Goal: Use online tool/utility: Utilize a website feature to perform a specific function

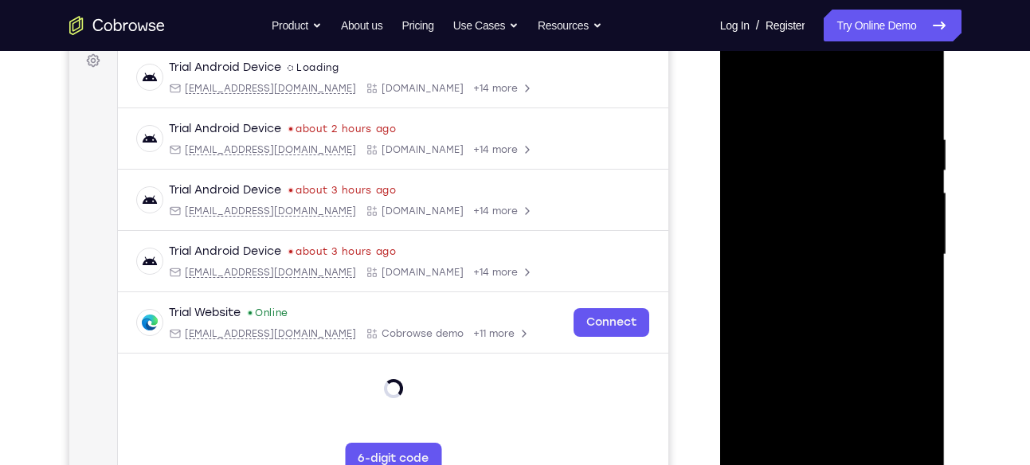
scroll to position [272, 0]
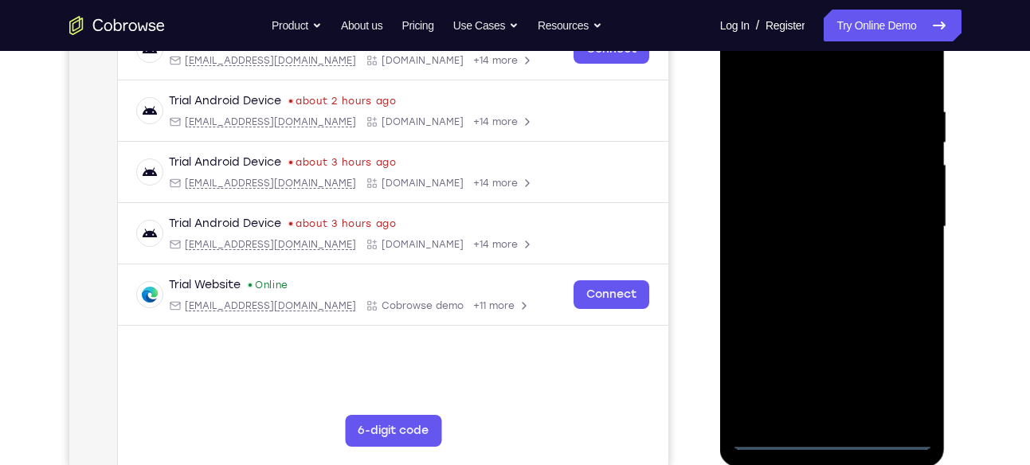
click at [840, 444] on div at bounding box center [832, 227] width 201 height 446
click at [905, 385] on div at bounding box center [832, 227] width 201 height 446
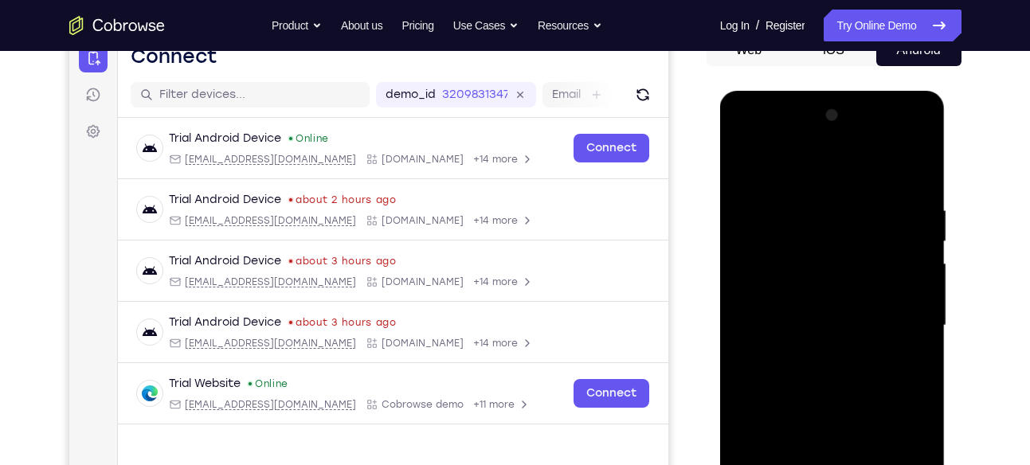
scroll to position [170, 0]
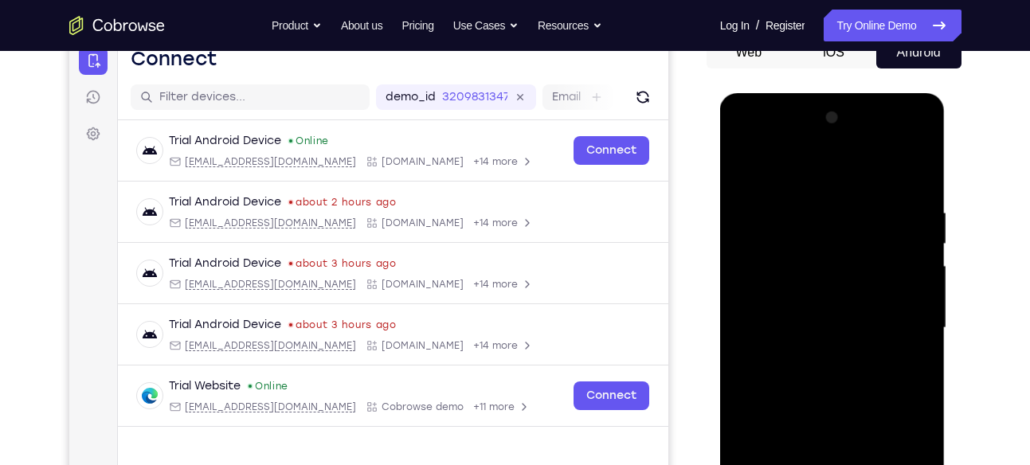
click at [750, 143] on div at bounding box center [832, 328] width 201 height 446
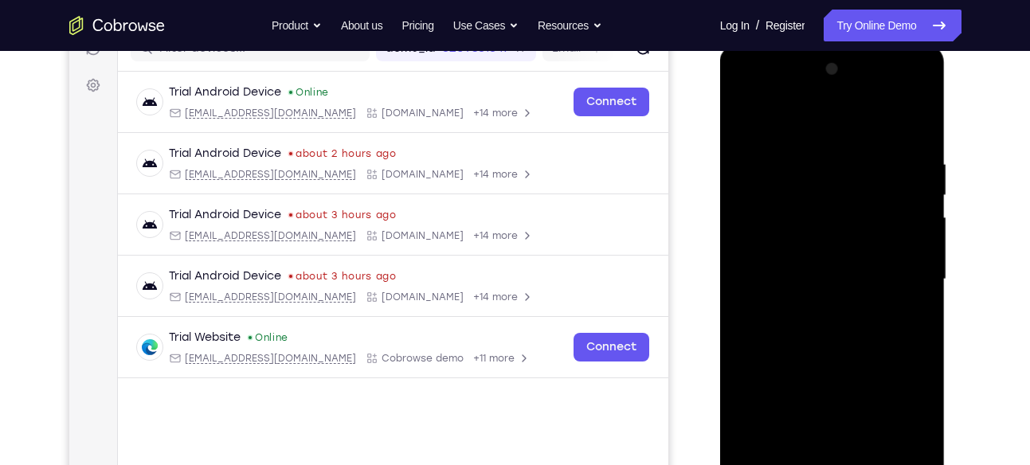
scroll to position [222, 0]
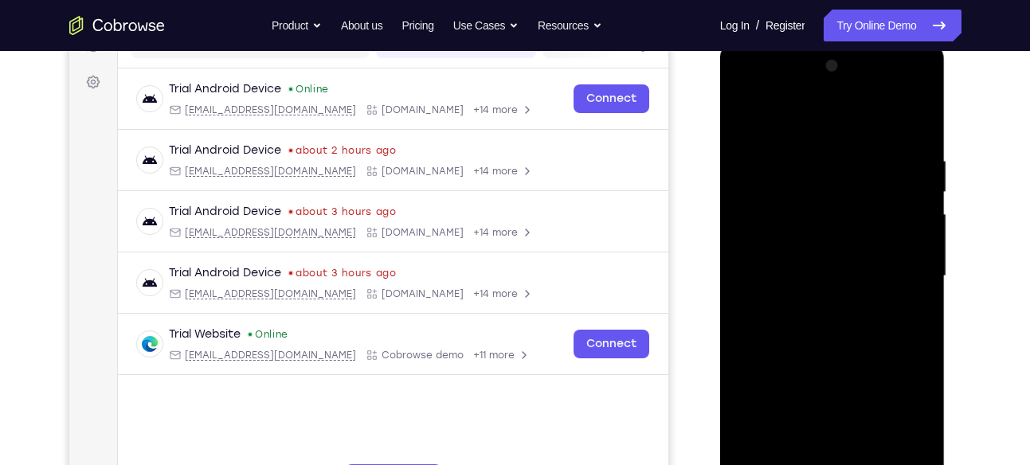
click at [907, 271] on div at bounding box center [832, 276] width 201 height 446
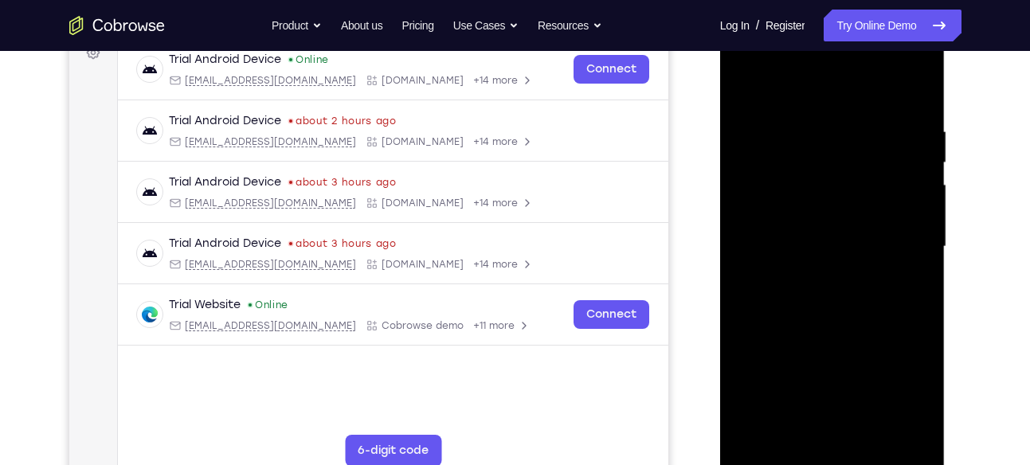
click at [817, 276] on div at bounding box center [832, 247] width 201 height 446
click at [823, 230] on div at bounding box center [832, 247] width 201 height 446
click at [787, 214] on div at bounding box center [832, 247] width 201 height 446
click at [766, 249] on div at bounding box center [832, 247] width 201 height 446
click at [781, 300] on div at bounding box center [832, 247] width 201 height 446
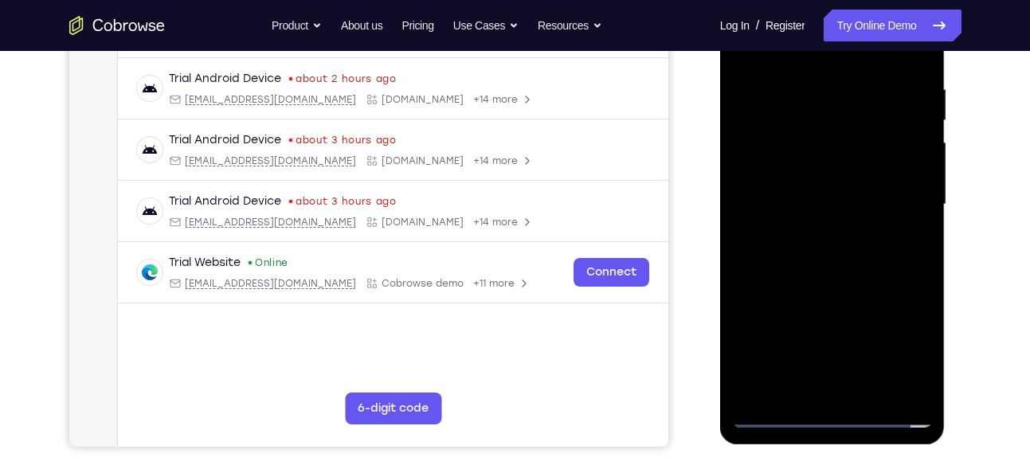
scroll to position [295, 0]
click at [815, 249] on div at bounding box center [832, 204] width 201 height 446
click at [817, 257] on div at bounding box center [832, 204] width 201 height 446
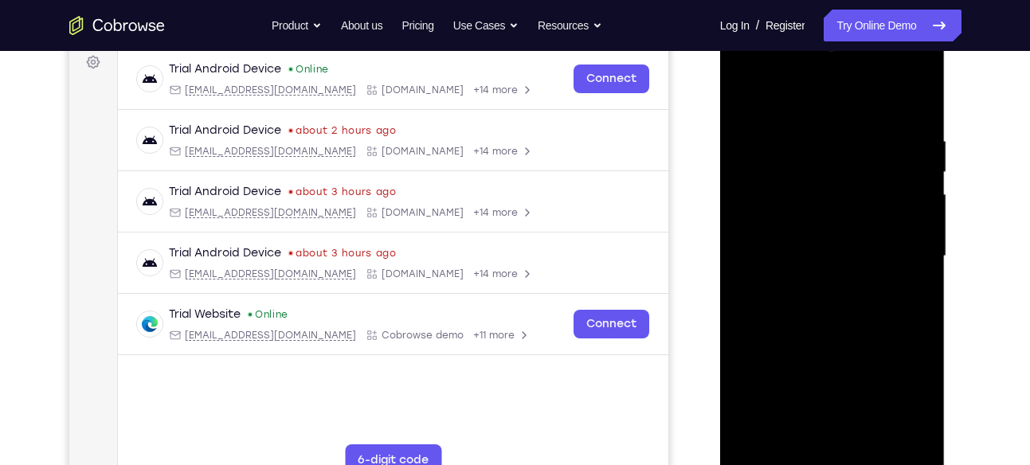
click at [820, 301] on div at bounding box center [832, 256] width 201 height 446
click at [912, 127] on div at bounding box center [832, 256] width 201 height 446
click at [821, 65] on div at bounding box center [832, 256] width 201 height 446
click at [800, 101] on div at bounding box center [832, 256] width 201 height 446
drag, startPoint x: 826, startPoint y: 107, endPoint x: 828, endPoint y: 70, distance: 36.7
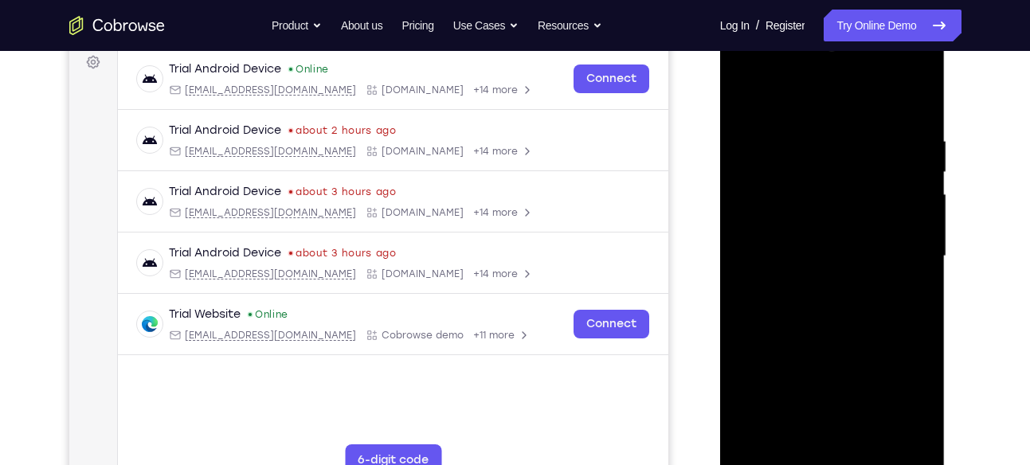
click at [828, 70] on div at bounding box center [832, 256] width 201 height 446
click at [919, 114] on div at bounding box center [832, 256] width 201 height 446
click at [837, 71] on div at bounding box center [832, 256] width 201 height 446
click at [755, 103] on div at bounding box center [832, 256] width 201 height 446
click at [922, 92] on div at bounding box center [832, 256] width 201 height 446
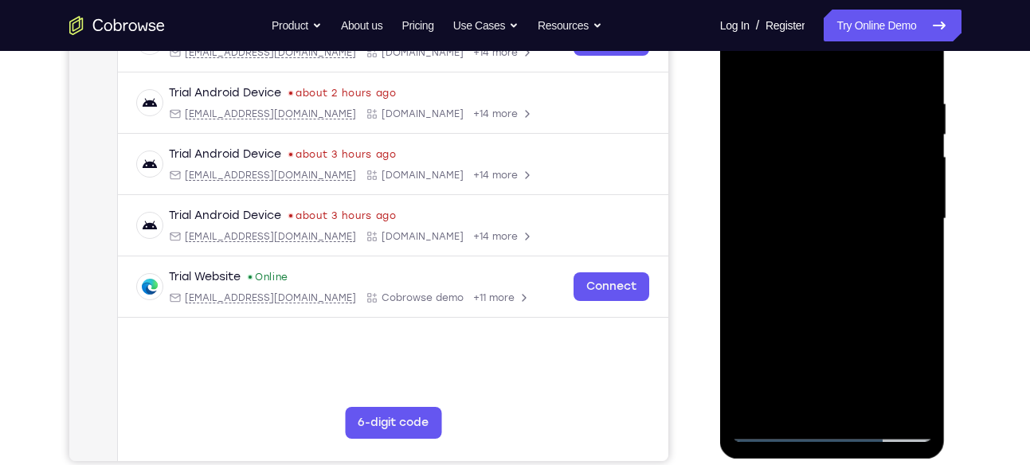
scroll to position [264, 0]
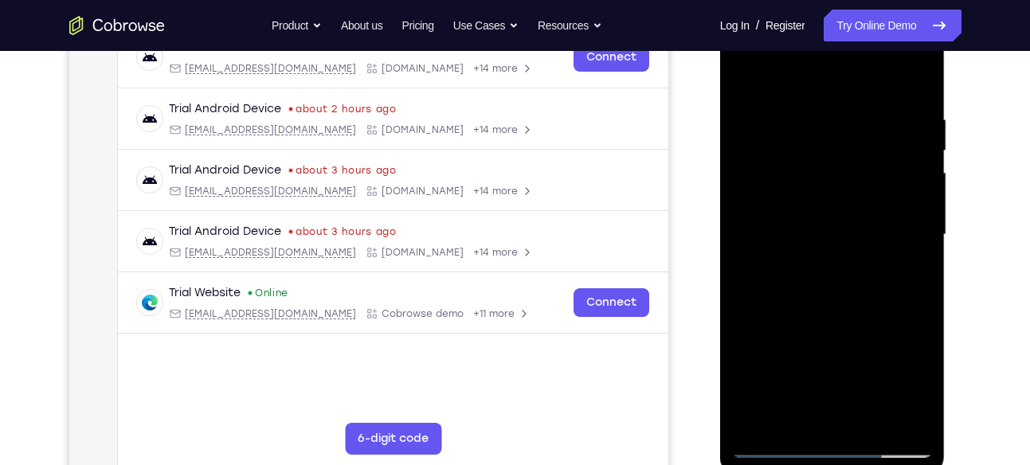
click at [746, 74] on div at bounding box center [832, 235] width 201 height 446
click at [919, 423] on div at bounding box center [832, 235] width 201 height 446
click at [796, 424] on div at bounding box center [832, 235] width 201 height 446
click at [802, 69] on div at bounding box center [832, 235] width 201 height 446
click at [773, 145] on div at bounding box center [832, 235] width 201 height 446
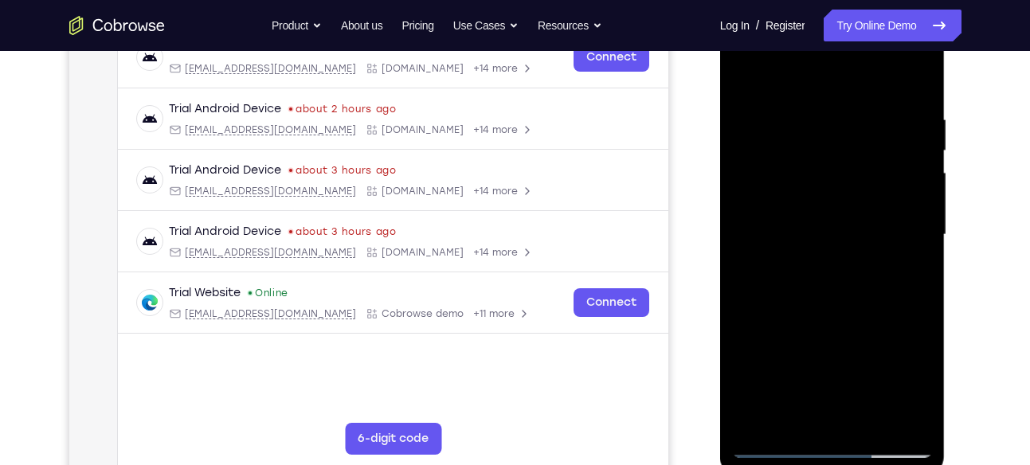
click at [752, 423] on div at bounding box center [832, 235] width 201 height 446
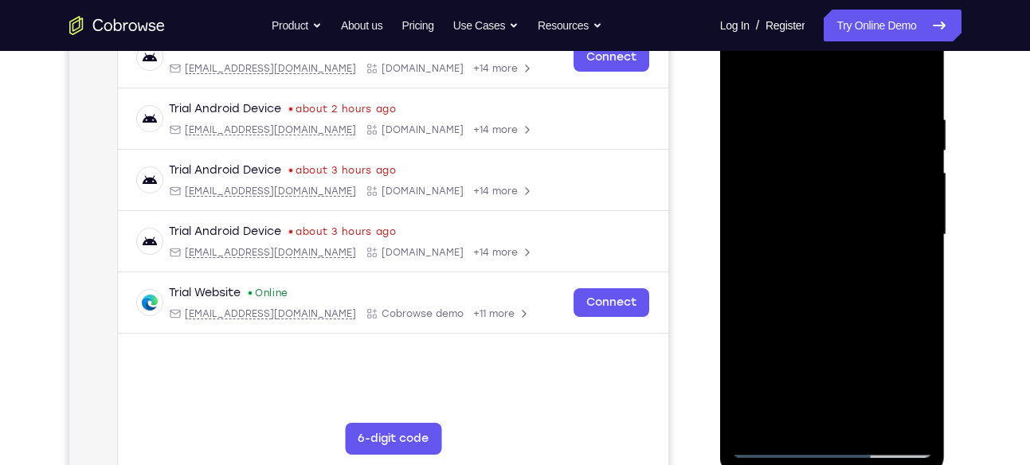
click at [752, 423] on div at bounding box center [832, 235] width 201 height 446
click at [875, 421] on div at bounding box center [832, 235] width 201 height 446
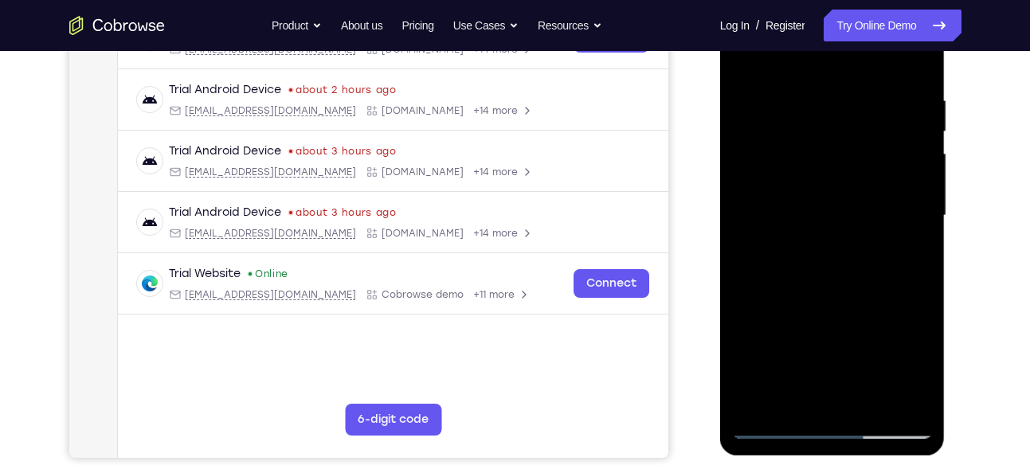
scroll to position [288, 0]
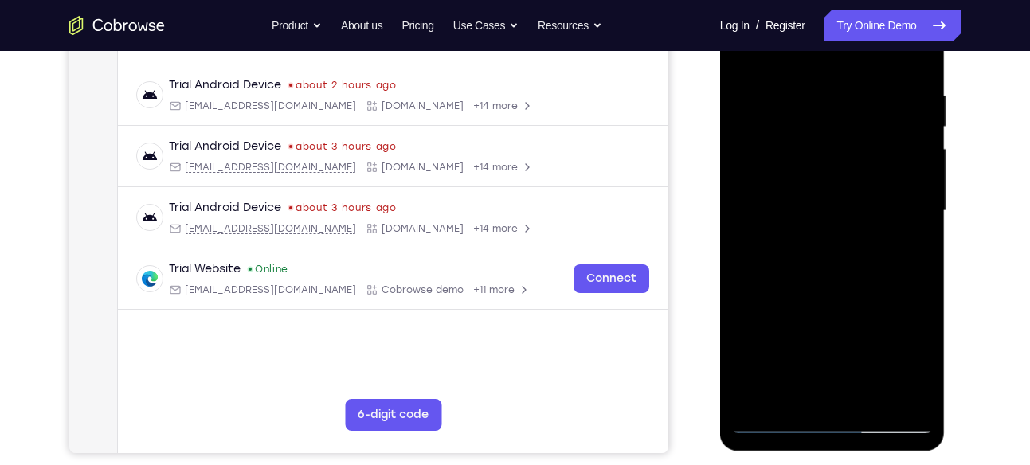
click at [840, 303] on div at bounding box center [832, 211] width 201 height 446
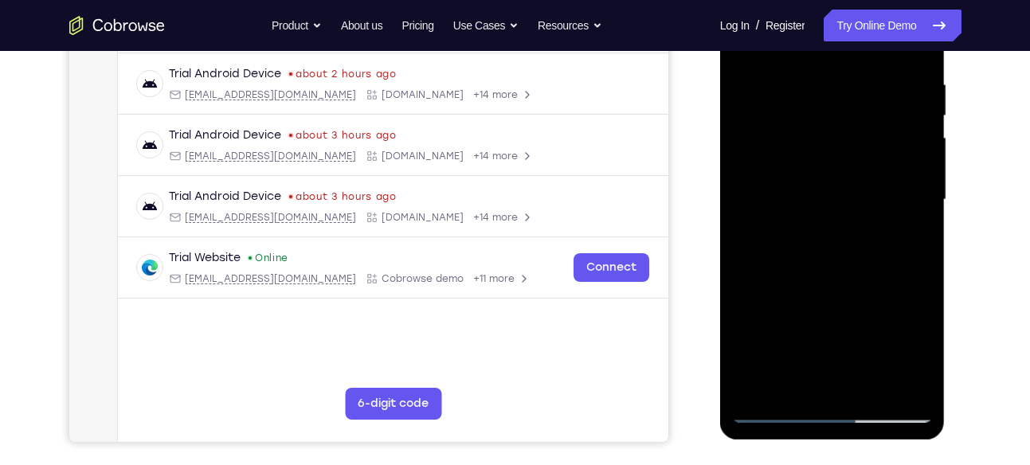
scroll to position [300, 0]
click at [809, 211] on div at bounding box center [832, 199] width 201 height 446
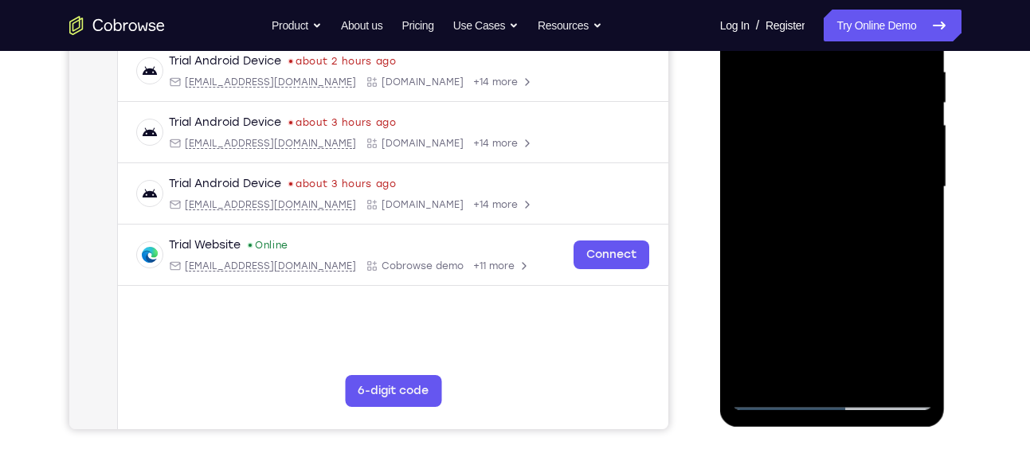
scroll to position [319, 0]
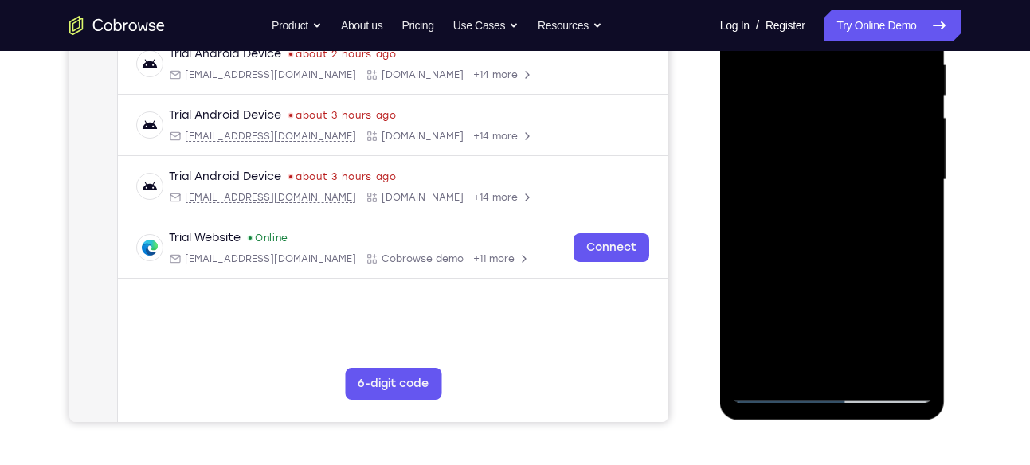
click at [787, 362] on div at bounding box center [832, 180] width 201 height 446
click at [906, 219] on div at bounding box center [832, 180] width 201 height 446
click at [912, 331] on div at bounding box center [832, 180] width 201 height 446
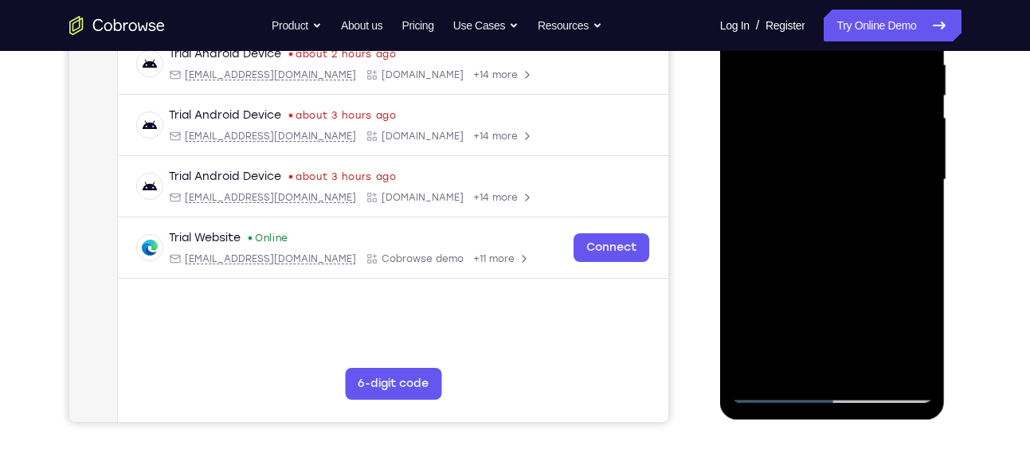
click at [912, 331] on div at bounding box center [832, 180] width 201 height 446
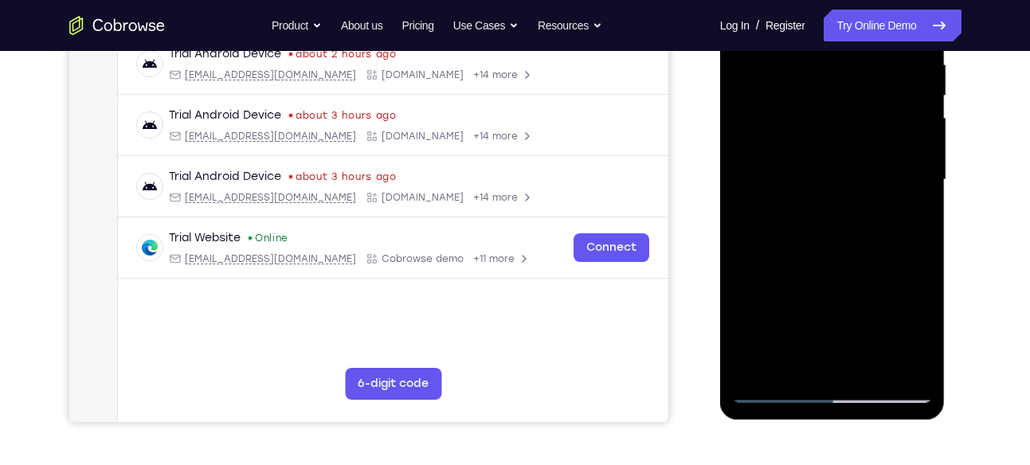
click at [912, 331] on div at bounding box center [832, 180] width 201 height 446
click at [797, 219] on div at bounding box center [832, 180] width 201 height 446
click at [849, 217] on div at bounding box center [832, 180] width 201 height 446
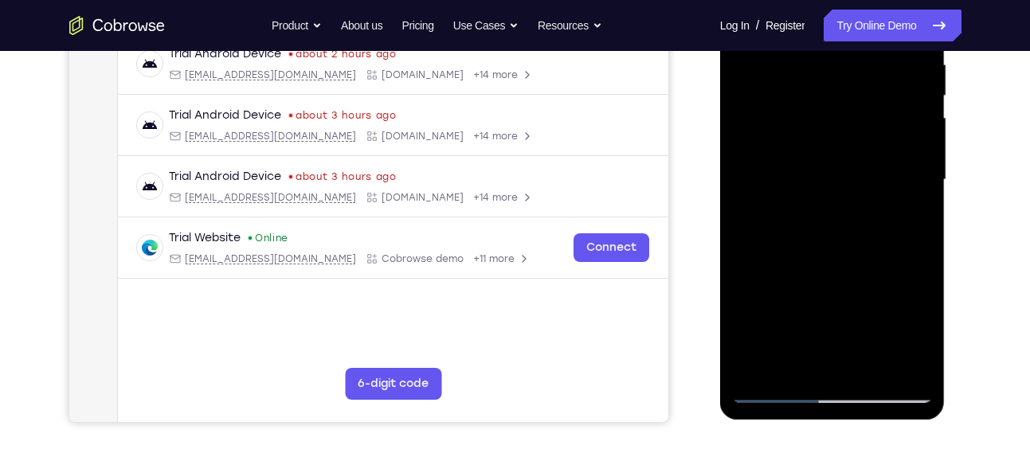
click at [797, 360] on div at bounding box center [832, 180] width 201 height 446
click at [876, 267] on div at bounding box center [832, 180] width 201 height 446
click at [910, 209] on div at bounding box center [832, 180] width 201 height 446
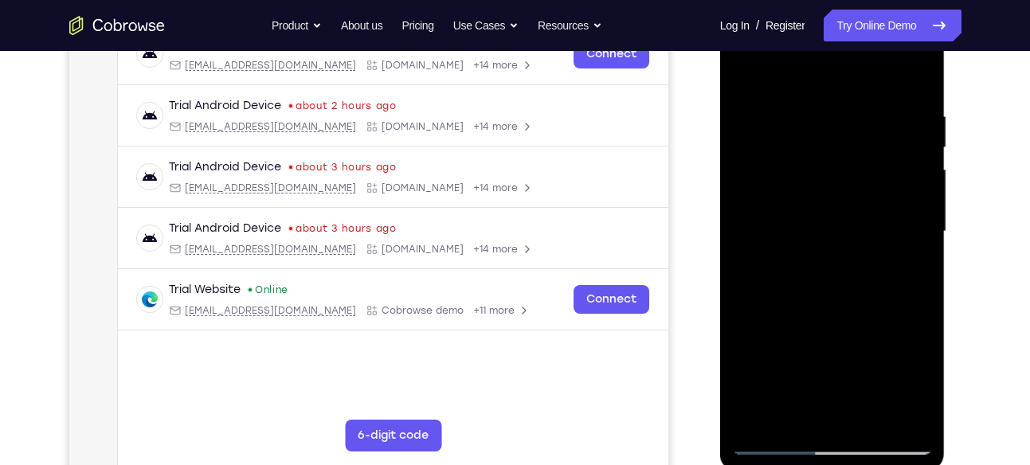
scroll to position [260, 0]
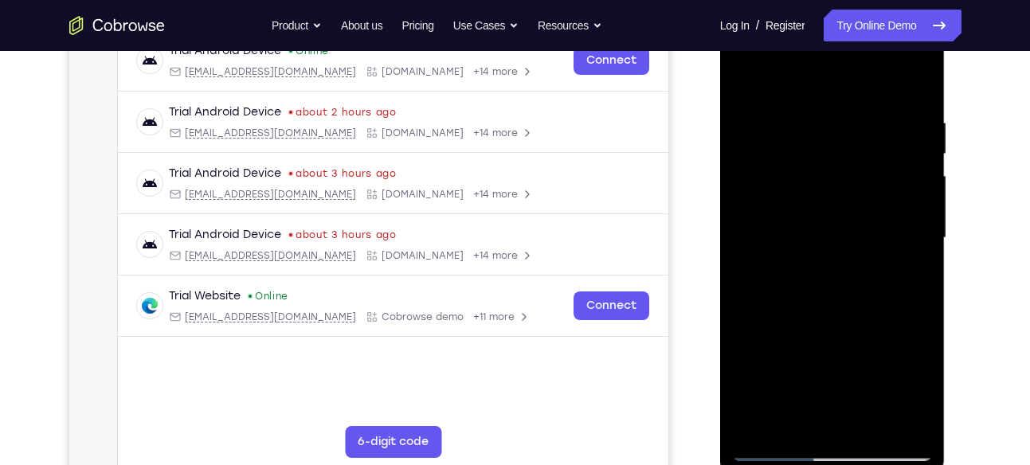
click at [746, 80] on div at bounding box center [832, 238] width 201 height 446
click at [816, 113] on div at bounding box center [832, 238] width 201 height 446
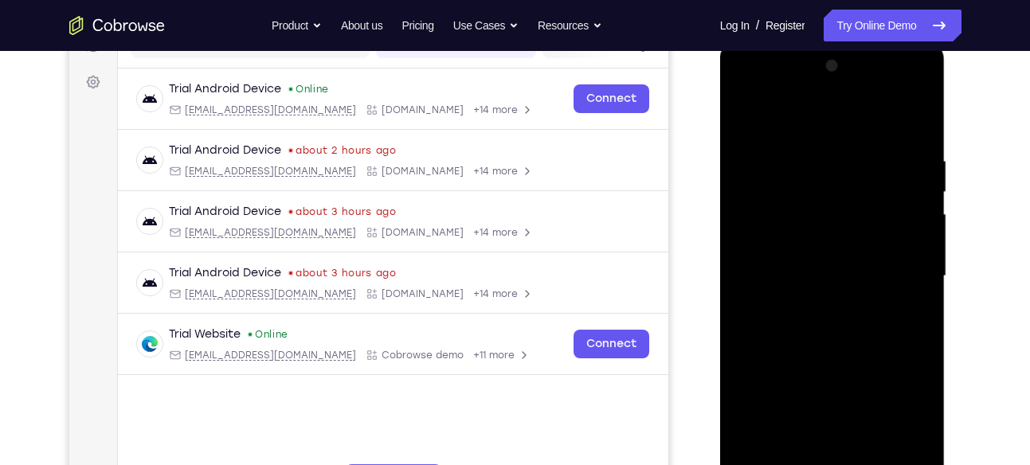
scroll to position [219, 0]
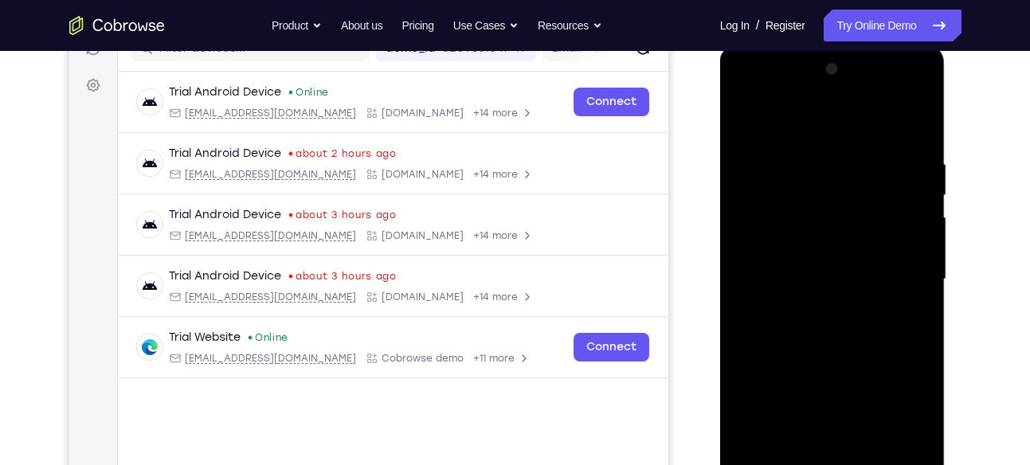
click at [913, 125] on div at bounding box center [832, 280] width 201 height 446
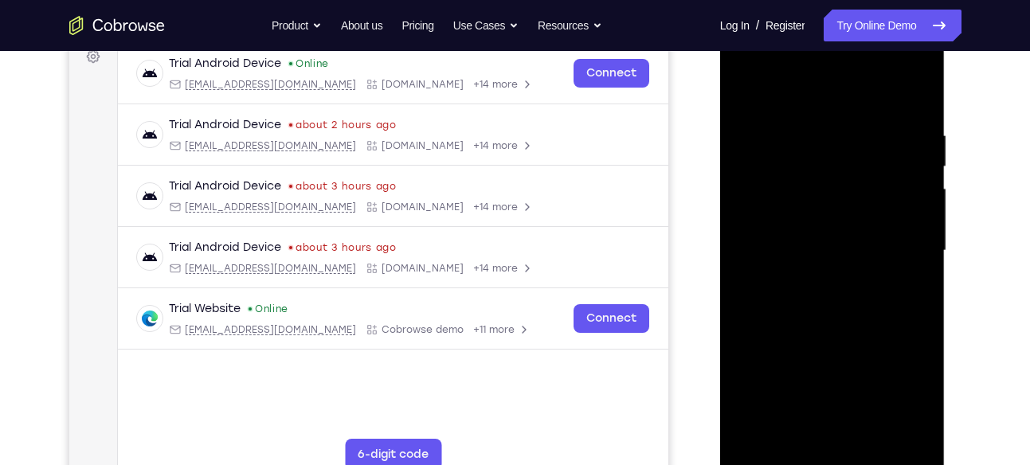
scroll to position [260, 0]
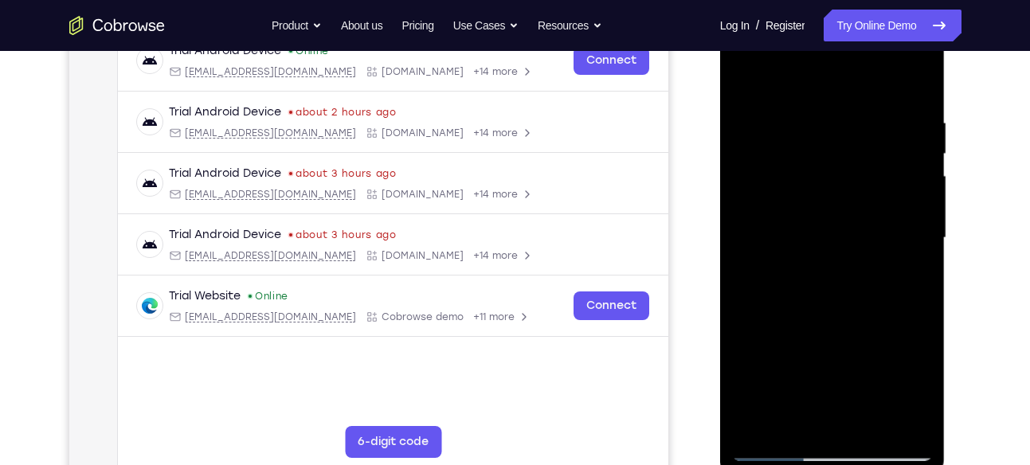
drag, startPoint x: 846, startPoint y: 388, endPoint x: 877, endPoint y: 204, distance: 186.6
click at [877, 204] on div at bounding box center [832, 238] width 201 height 446
drag, startPoint x: 840, startPoint y: 360, endPoint x: 847, endPoint y: 238, distance: 122.0
click at [847, 238] on div at bounding box center [832, 238] width 201 height 446
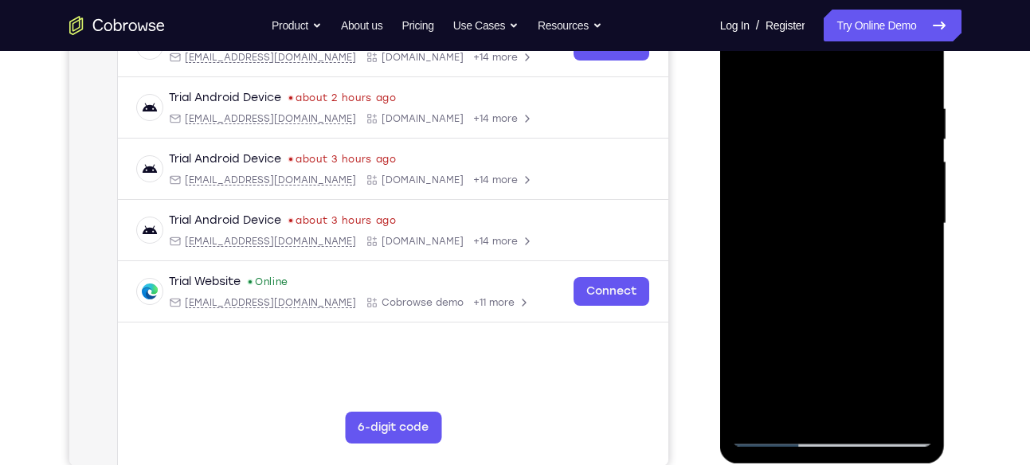
scroll to position [274, 0]
click at [912, 153] on div at bounding box center [832, 225] width 201 height 446
drag, startPoint x: 848, startPoint y: 341, endPoint x: 859, endPoint y: 155, distance: 186.7
click at [859, 155] on div at bounding box center [832, 225] width 201 height 446
drag, startPoint x: 859, startPoint y: 367, endPoint x: 844, endPoint y: 203, distance: 164.9
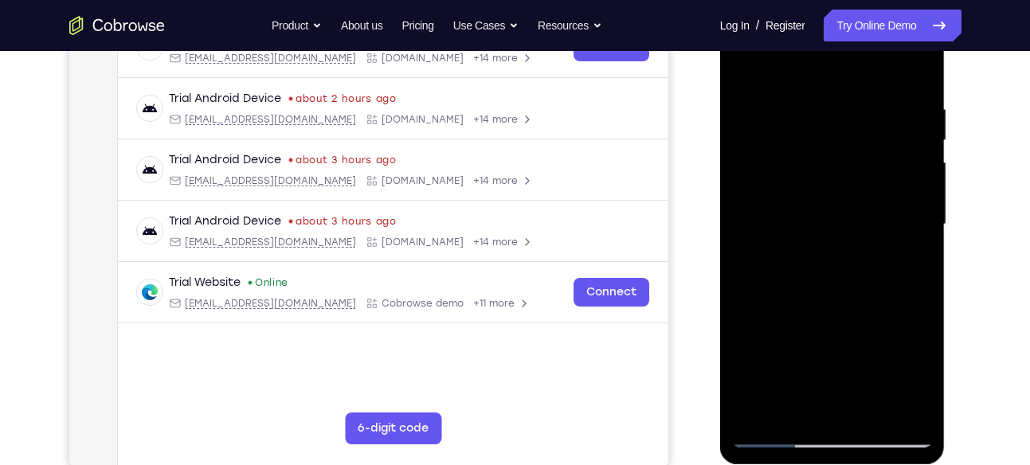
click at [844, 203] on div at bounding box center [832, 225] width 201 height 446
drag, startPoint x: 839, startPoint y: 338, endPoint x: 840, endPoint y: 202, distance: 136.2
click at [840, 202] on div at bounding box center [832, 225] width 201 height 446
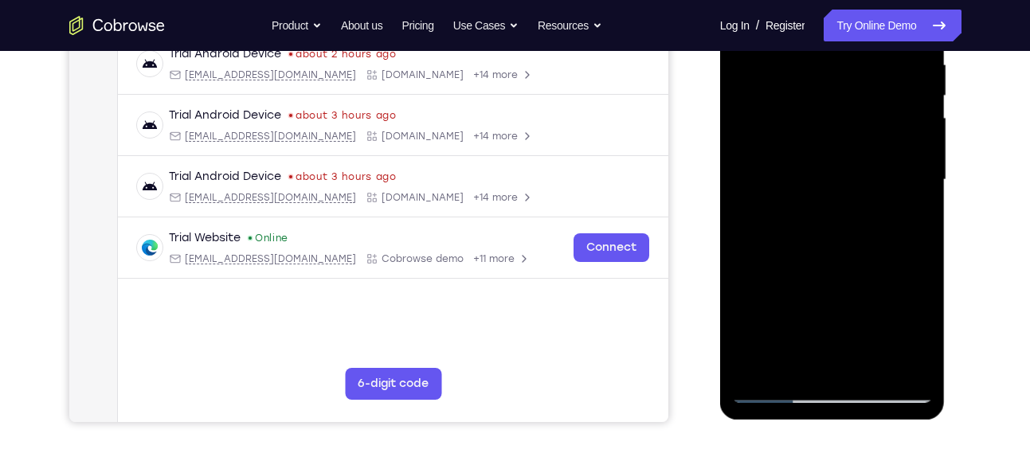
scroll to position [335, 0]
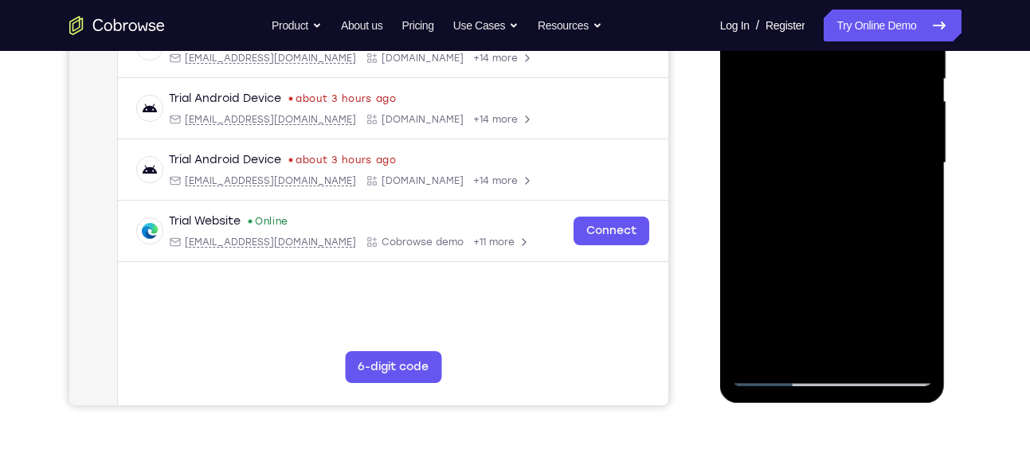
drag, startPoint x: 838, startPoint y: 292, endPoint x: 841, endPoint y: 192, distance: 100.4
click at [841, 192] on div at bounding box center [832, 163] width 201 height 446
drag, startPoint x: 845, startPoint y: 306, endPoint x: 842, endPoint y: 177, distance: 129.1
click at [842, 177] on div at bounding box center [832, 163] width 201 height 446
drag, startPoint x: 841, startPoint y: 288, endPoint x: 816, endPoint y: 116, distance: 173.9
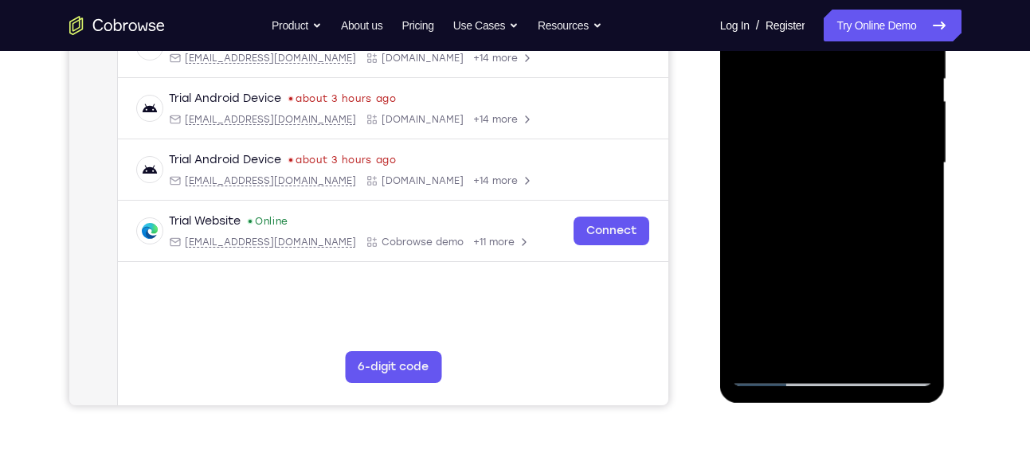
click at [816, 116] on div at bounding box center [832, 163] width 201 height 446
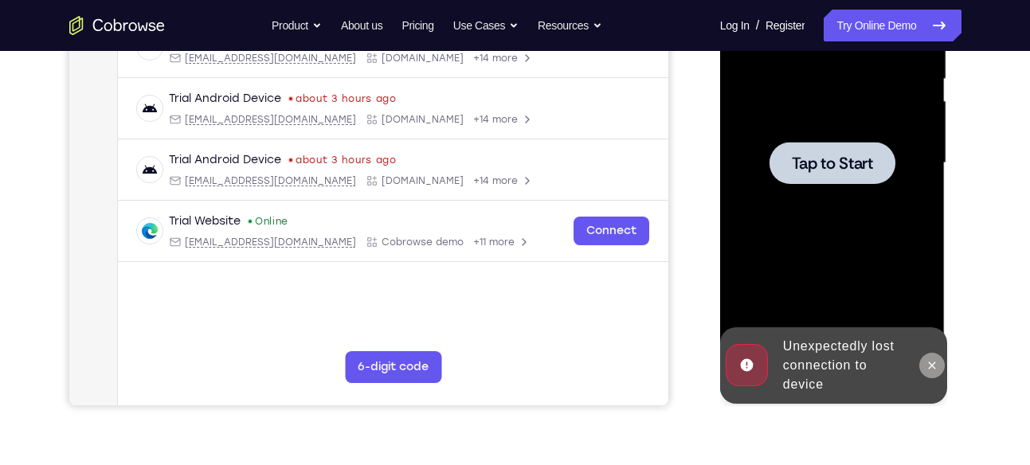
click at [929, 369] on icon at bounding box center [932, 365] width 13 height 13
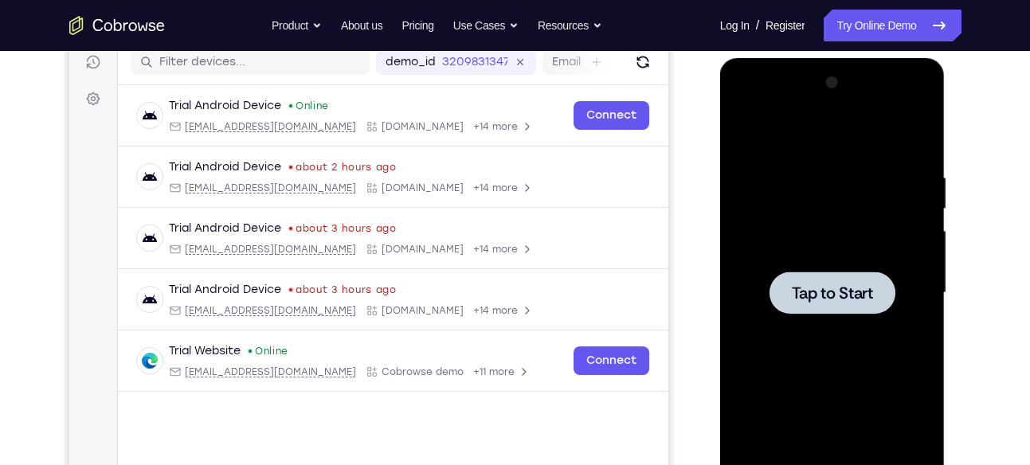
scroll to position [198, 0]
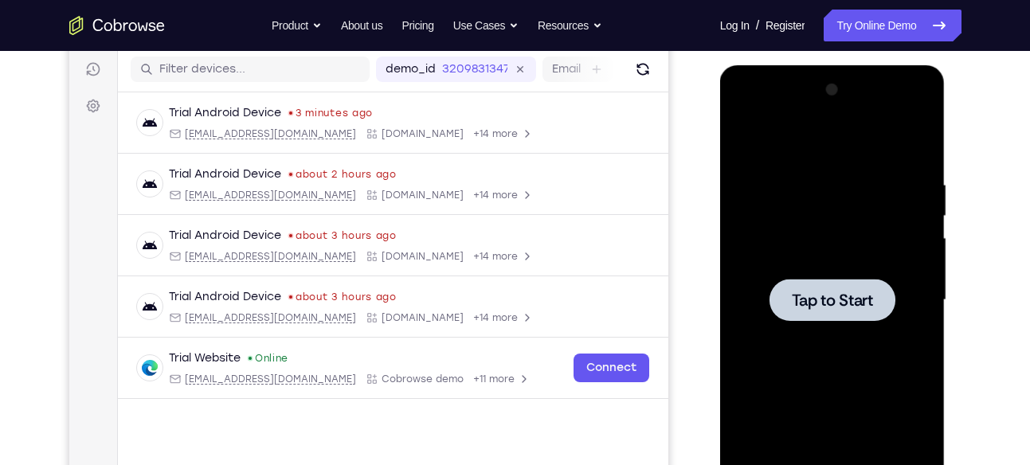
click at [833, 296] on span "Tap to Start" at bounding box center [832, 300] width 81 height 16
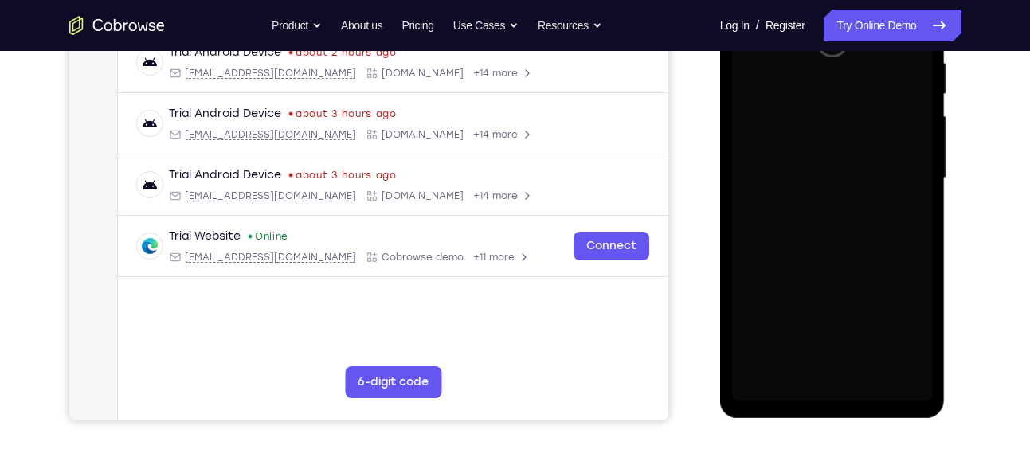
scroll to position [322, 0]
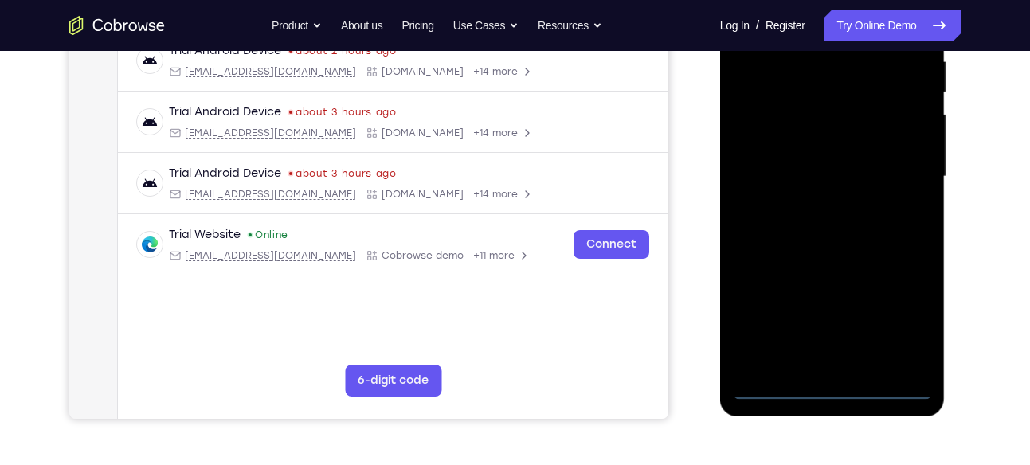
click at [839, 397] on div at bounding box center [832, 177] width 201 height 446
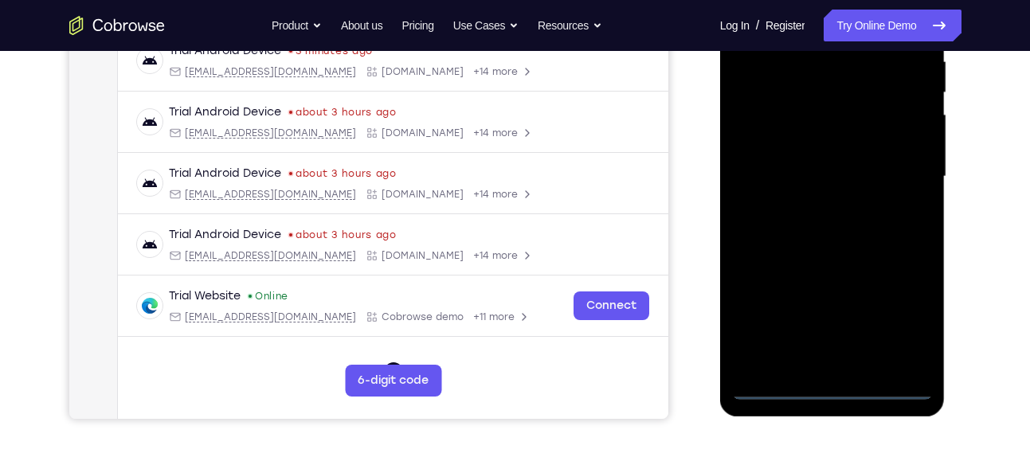
click at [904, 313] on div at bounding box center [832, 177] width 201 height 446
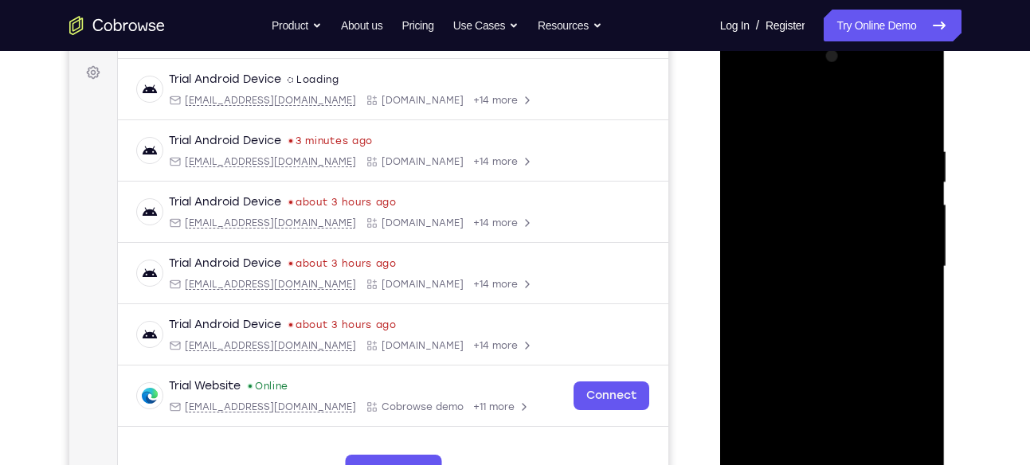
scroll to position [229, 0]
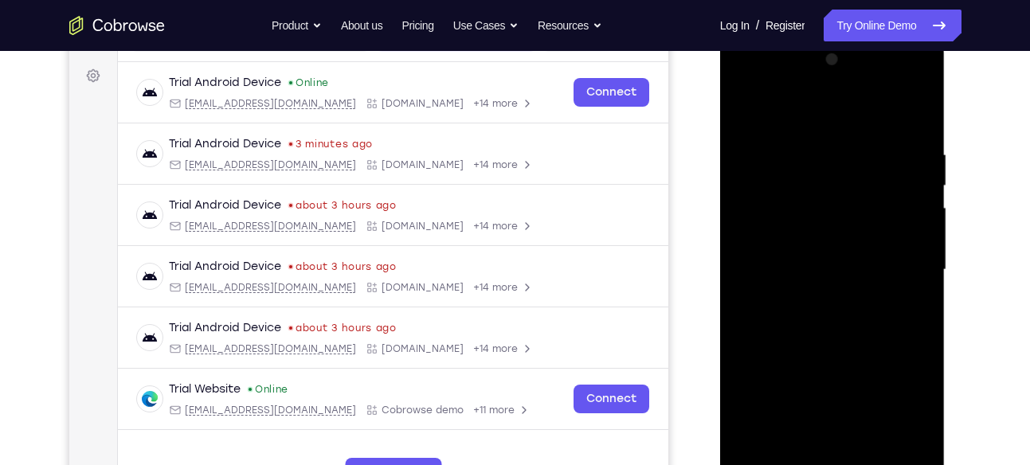
click at [754, 85] on div at bounding box center [832, 270] width 201 height 446
click at [906, 262] on div at bounding box center [832, 270] width 201 height 446
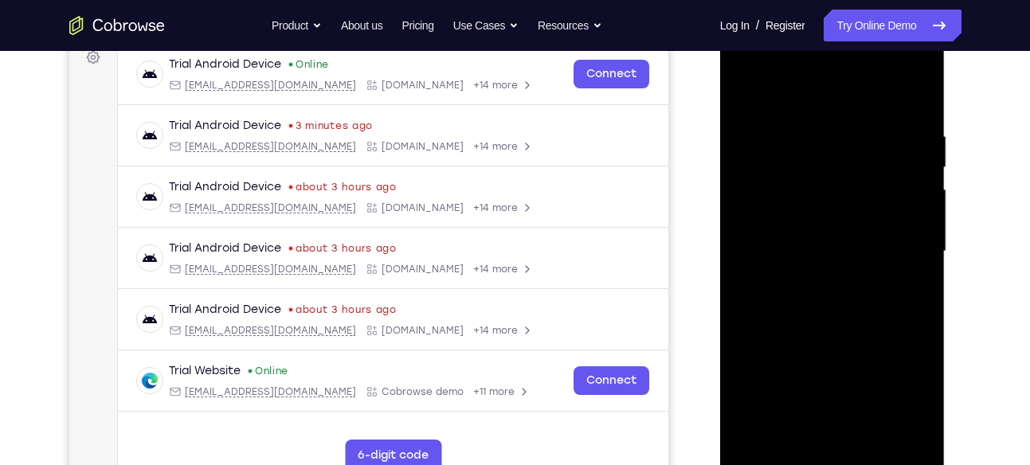
scroll to position [248, 0]
click at [819, 280] on div at bounding box center [832, 251] width 201 height 446
click at [789, 233] on div at bounding box center [832, 251] width 201 height 446
click at [767, 219] on div at bounding box center [832, 251] width 201 height 446
click at [762, 249] on div at bounding box center [832, 251] width 201 height 446
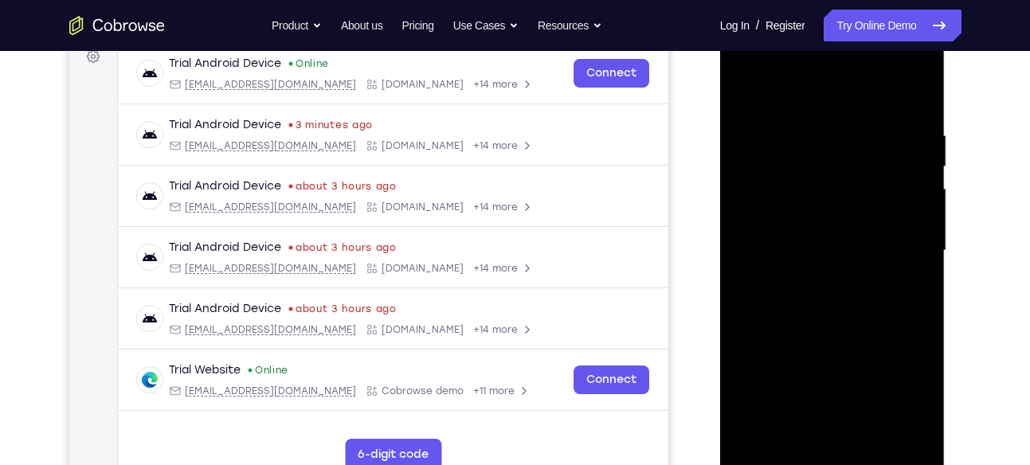
click at [775, 301] on div at bounding box center [832, 251] width 201 height 446
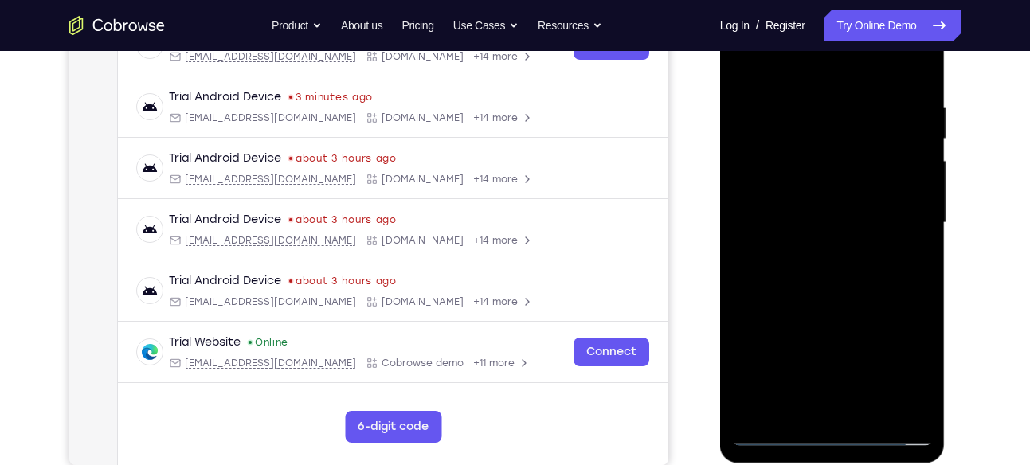
scroll to position [276, 0]
click at [850, 300] on div at bounding box center [832, 222] width 201 height 446
click at [796, 411] on div at bounding box center [832, 222] width 201 height 446
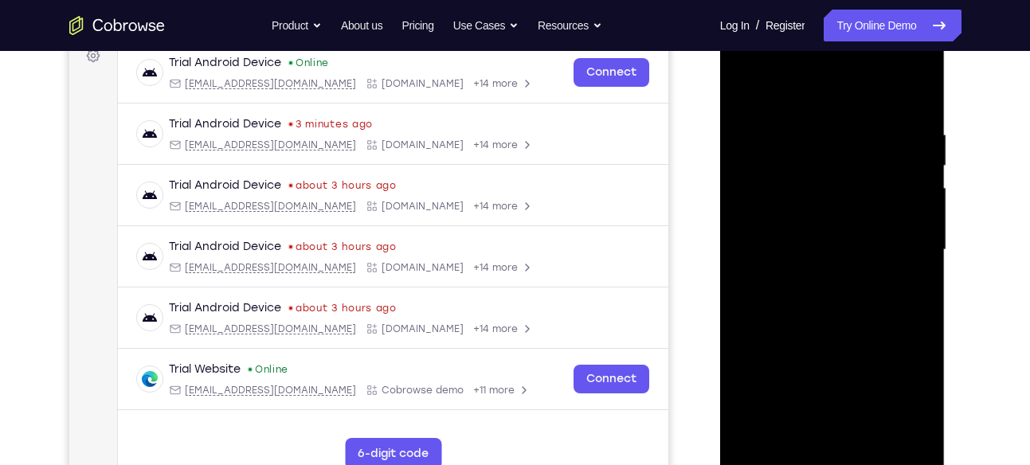
scroll to position [243, 0]
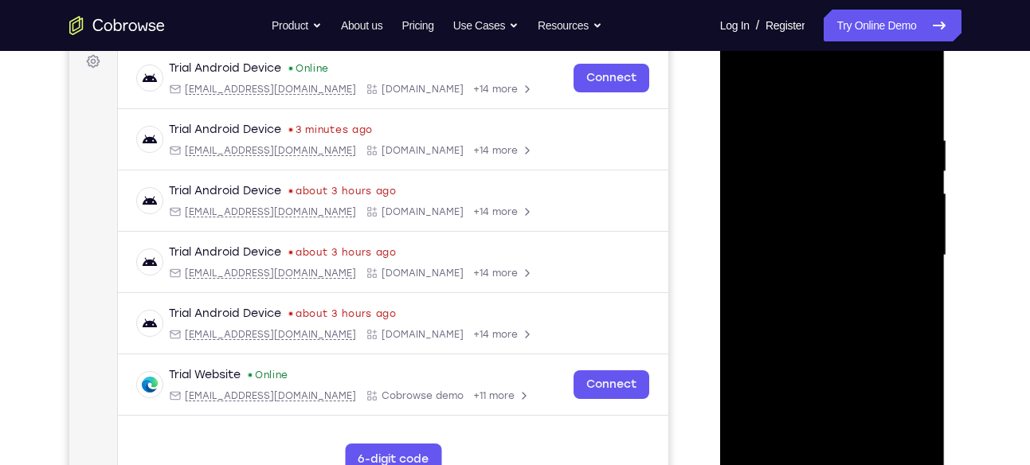
click at [801, 93] on div at bounding box center [832, 256] width 201 height 446
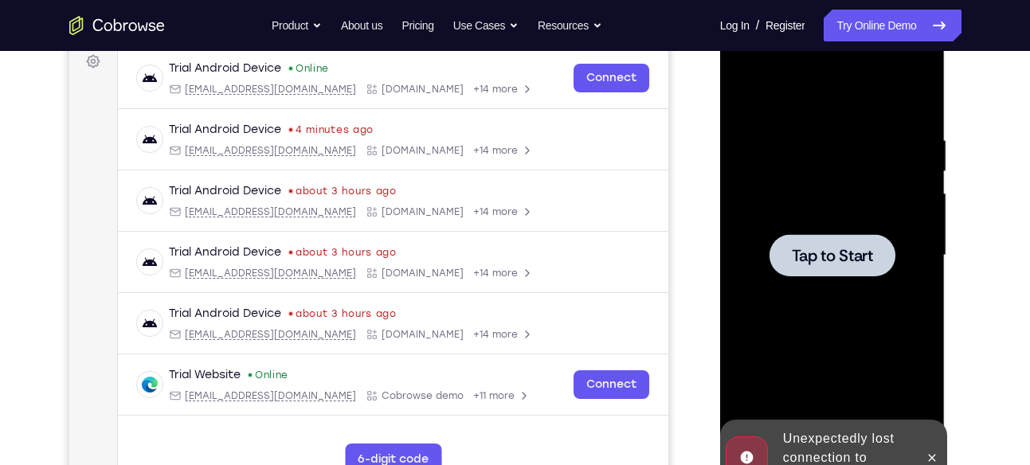
click at [839, 262] on span "Tap to Start" at bounding box center [832, 256] width 81 height 16
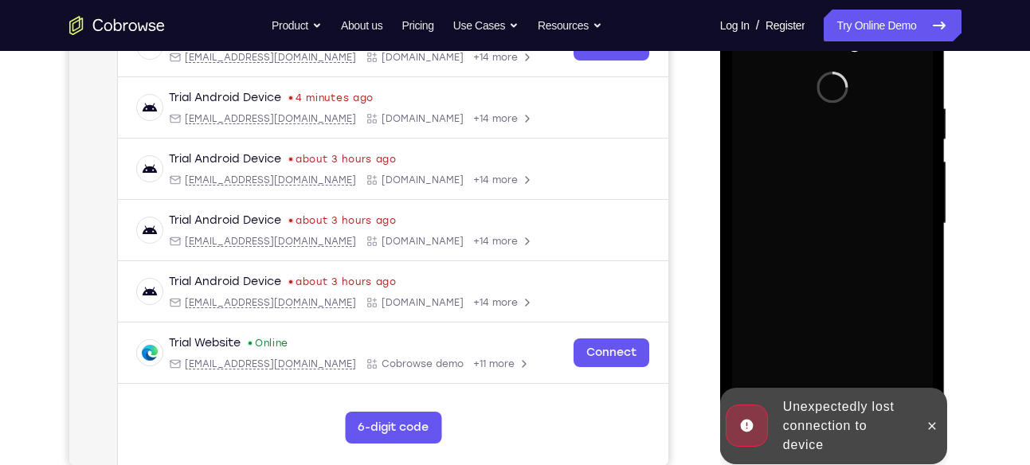
scroll to position [276, 0]
click at [934, 424] on icon at bounding box center [932, 424] width 7 height 7
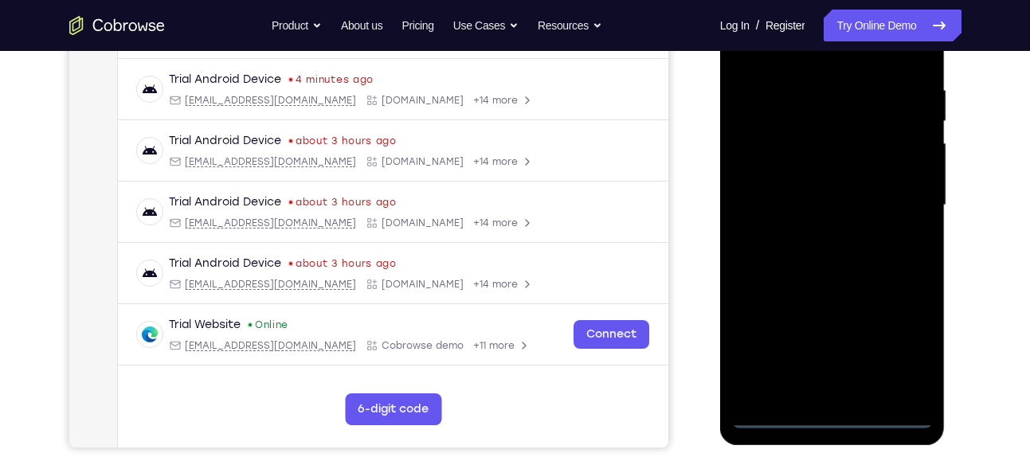
scroll to position [300, 0]
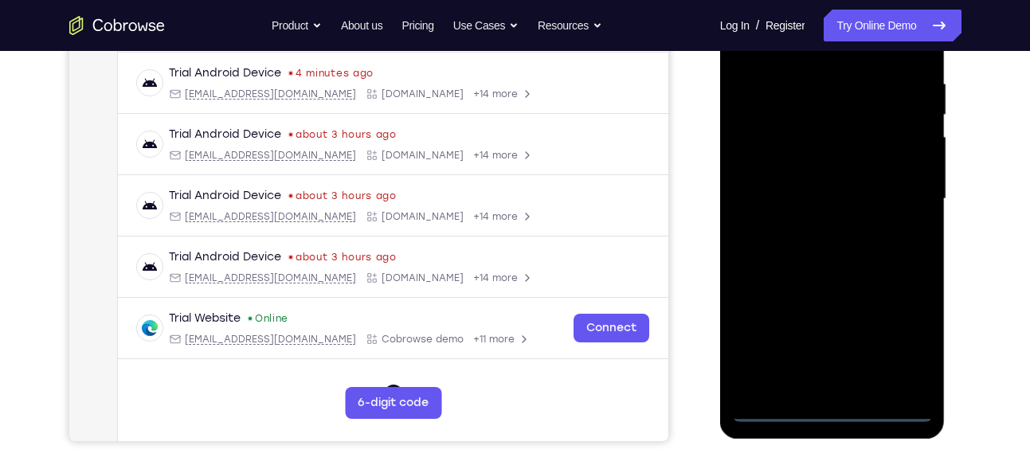
click at [828, 414] on div at bounding box center [832, 199] width 201 height 446
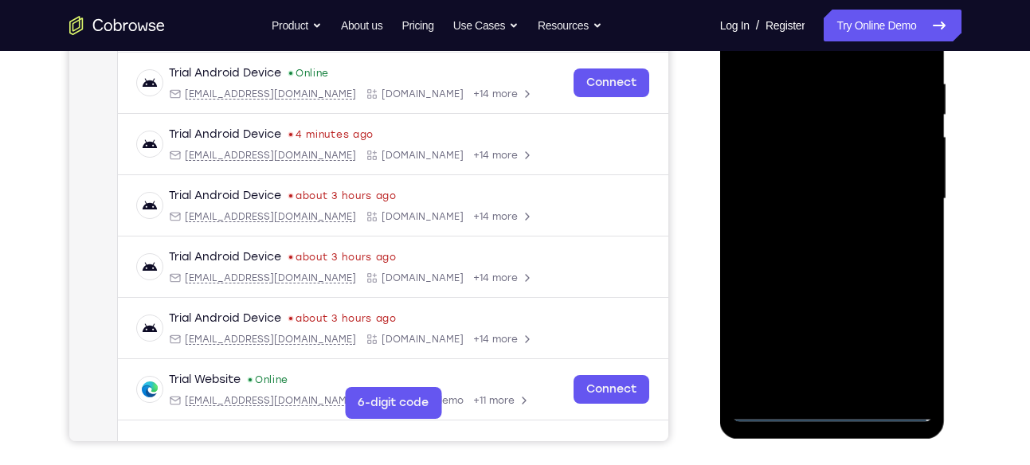
click at [904, 342] on div at bounding box center [832, 199] width 201 height 446
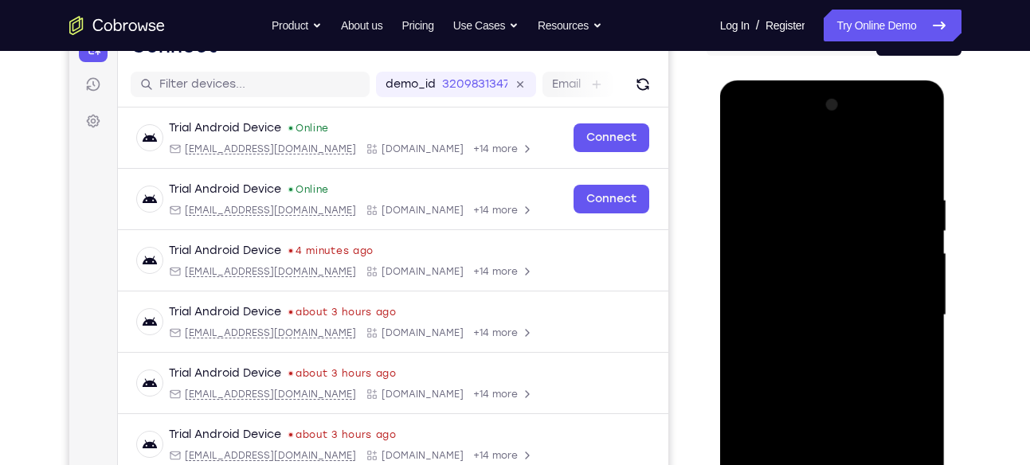
scroll to position [182, 0]
click at [758, 127] on div at bounding box center [832, 316] width 201 height 446
click at [899, 311] on div at bounding box center [832, 316] width 201 height 446
click at [825, 345] on div at bounding box center [832, 316] width 201 height 446
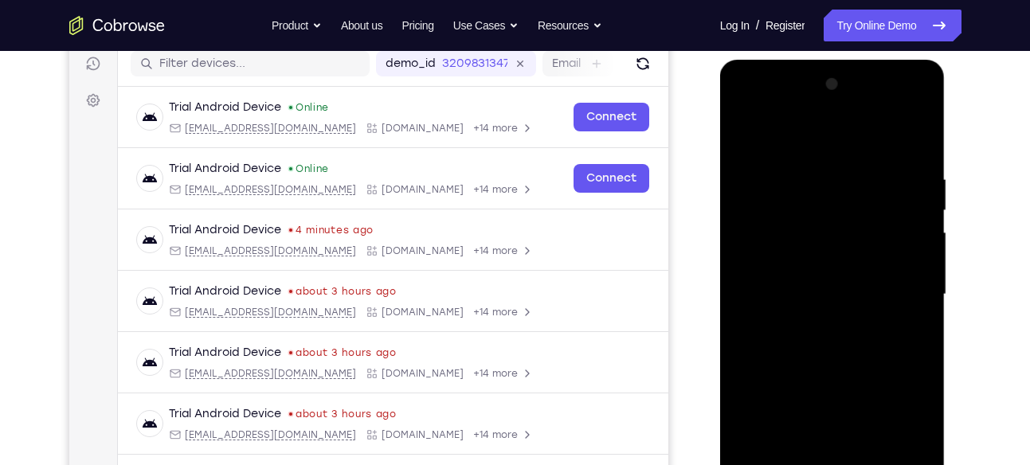
click at [814, 262] on div at bounding box center [832, 295] width 201 height 446
click at [799, 287] on div at bounding box center [832, 295] width 201 height 446
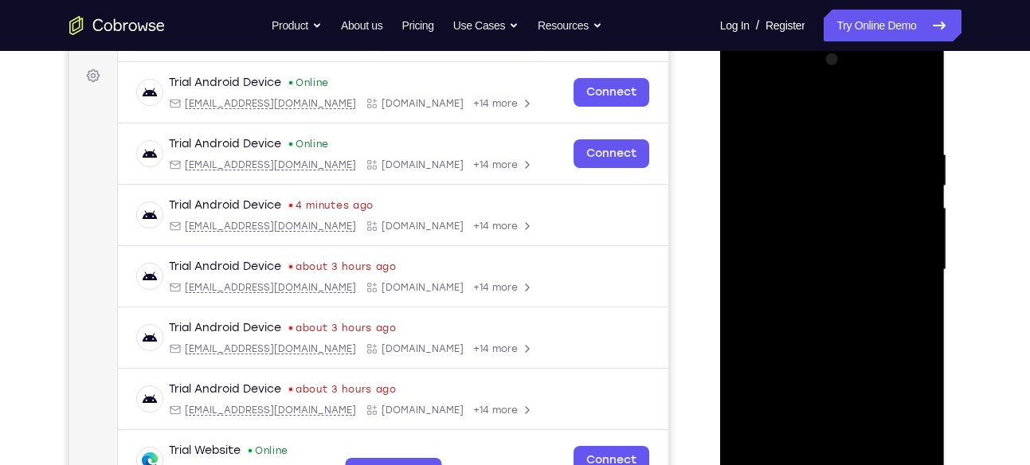
click at [801, 299] on div at bounding box center [832, 270] width 201 height 446
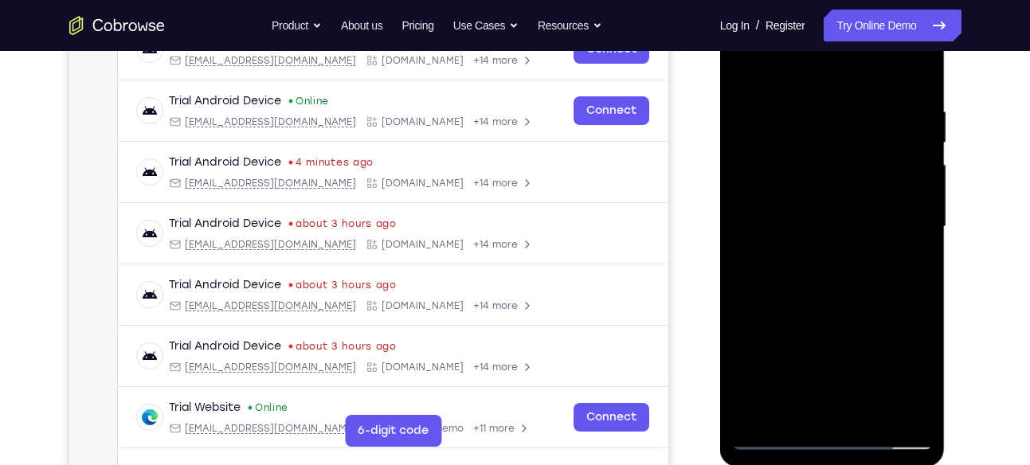
scroll to position [272, 0]
click at [831, 192] on div at bounding box center [832, 226] width 201 height 446
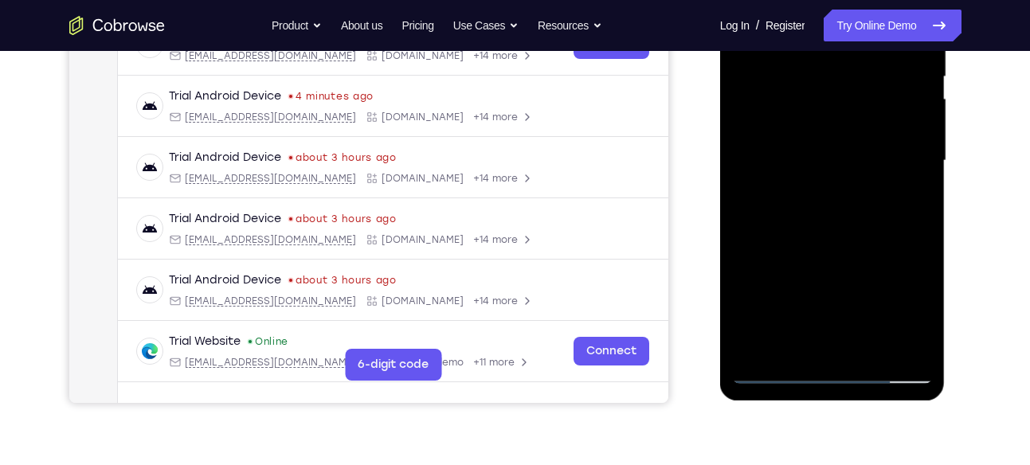
scroll to position [343, 0]
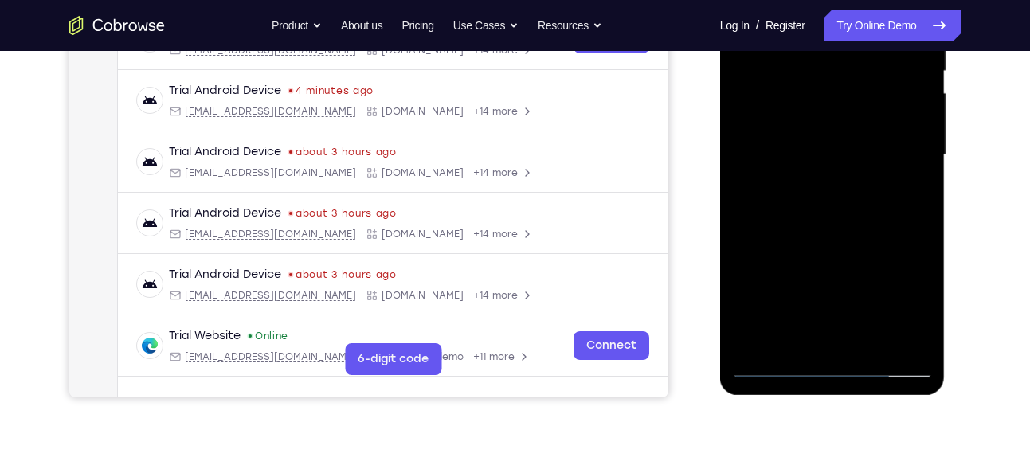
click at [911, 338] on div at bounding box center [832, 155] width 201 height 446
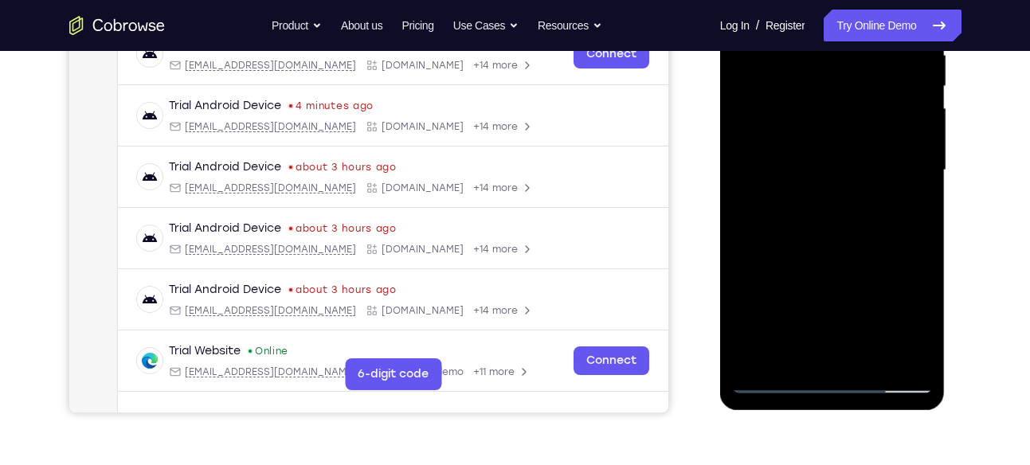
click at [801, 358] on div at bounding box center [832, 170] width 201 height 446
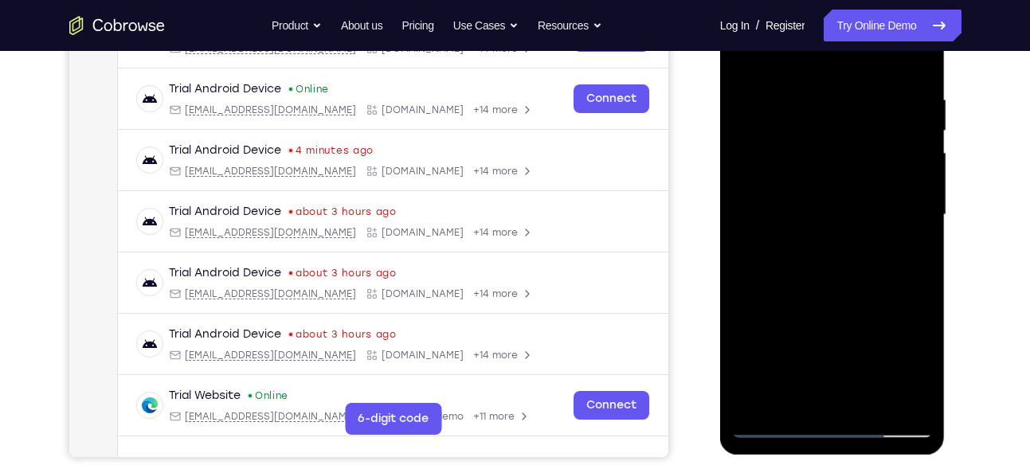
scroll to position [268, 0]
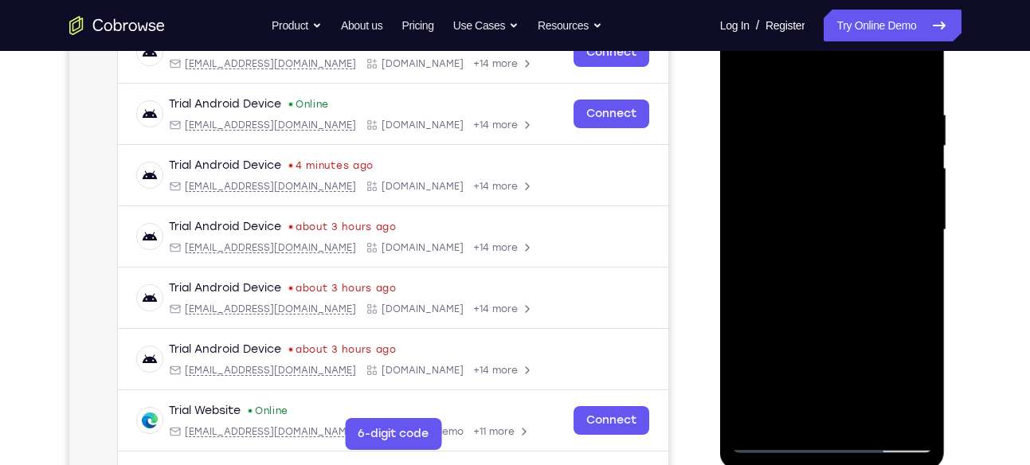
click at [780, 67] on div at bounding box center [832, 230] width 201 height 446
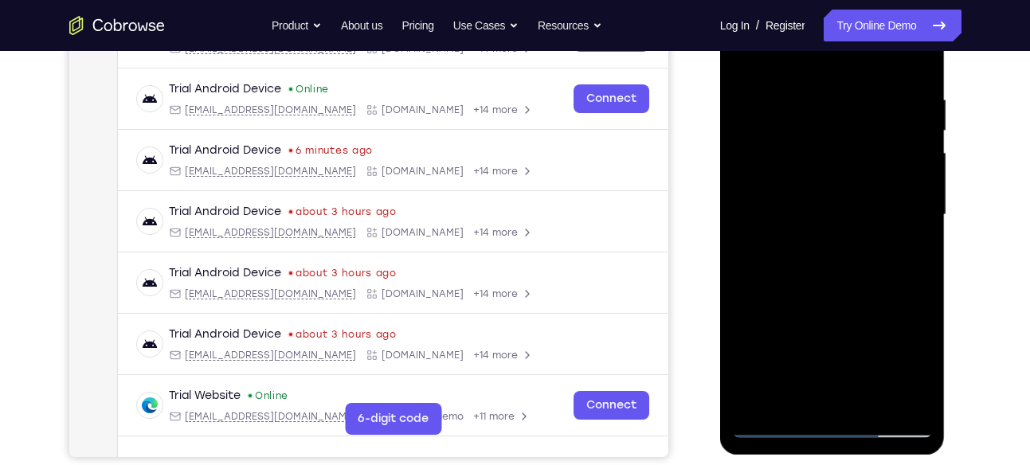
scroll to position [284, 0]
click at [783, 170] on div at bounding box center [832, 214] width 201 height 446
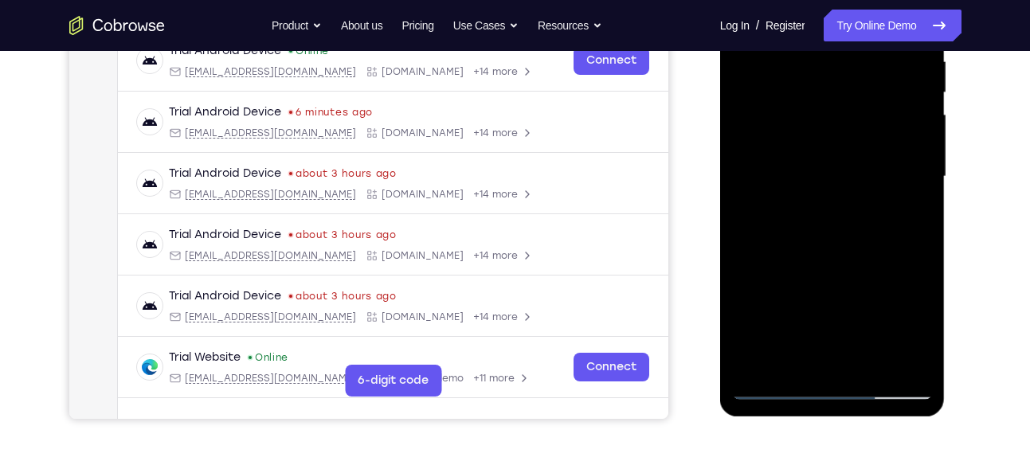
scroll to position [310, 0]
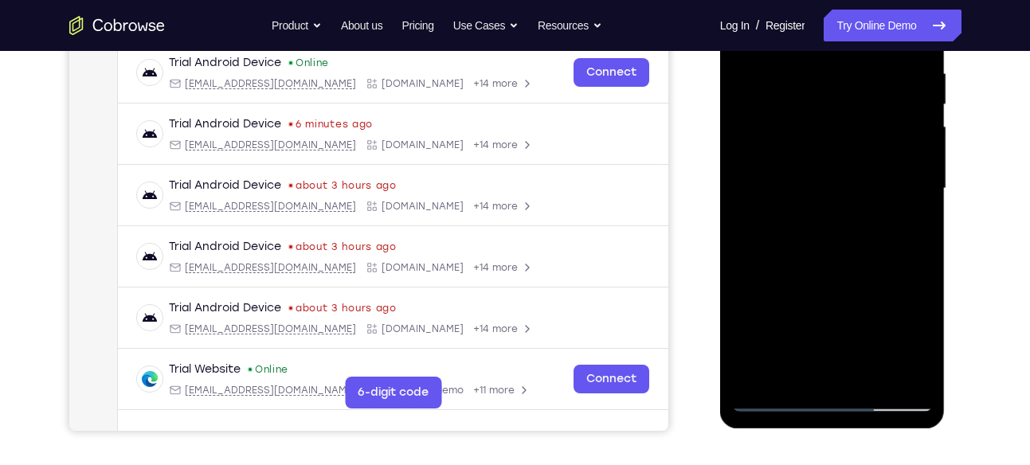
click at [758, 72] on div at bounding box center [832, 189] width 201 height 446
click at [924, 173] on div at bounding box center [832, 189] width 201 height 446
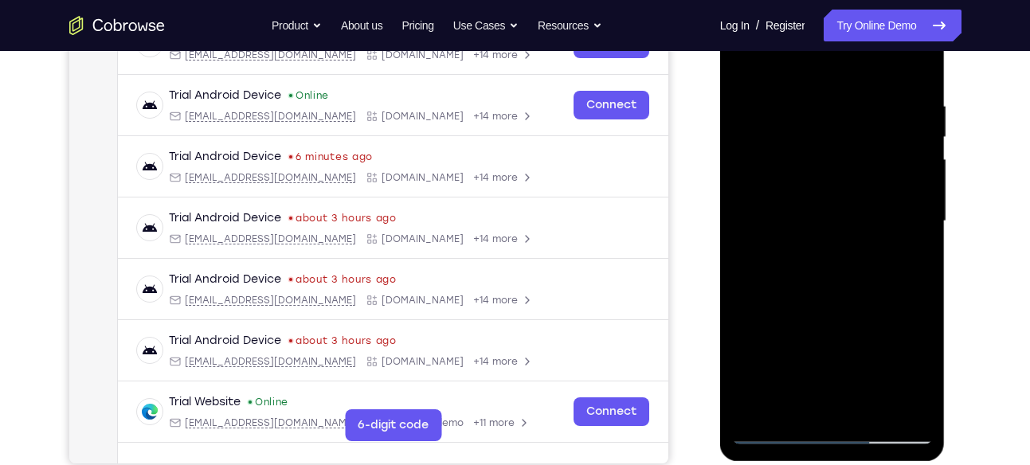
click at [754, 98] on div at bounding box center [832, 221] width 201 height 446
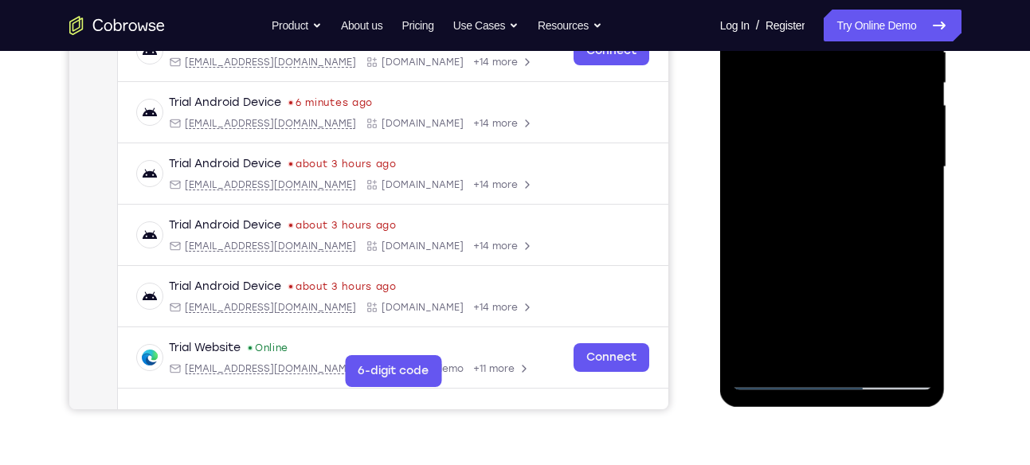
scroll to position [339, 0]
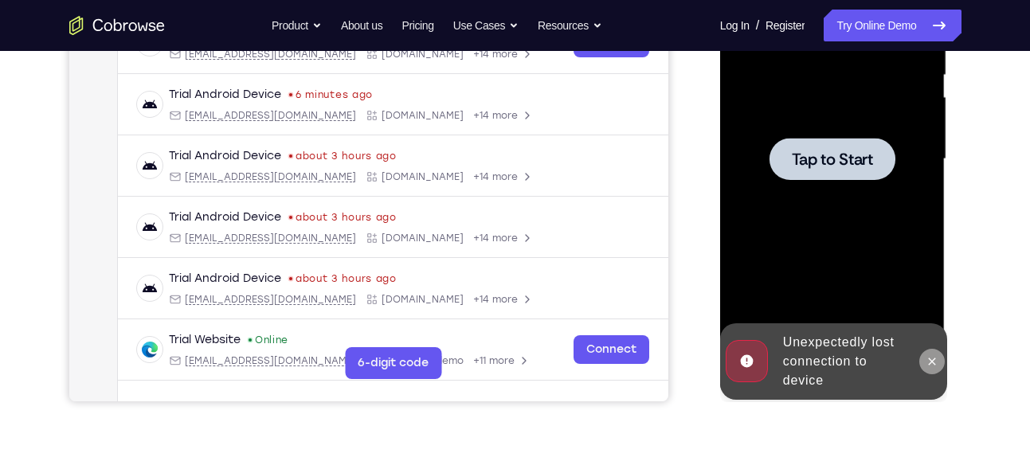
click at [929, 358] on icon at bounding box center [932, 361] width 7 height 7
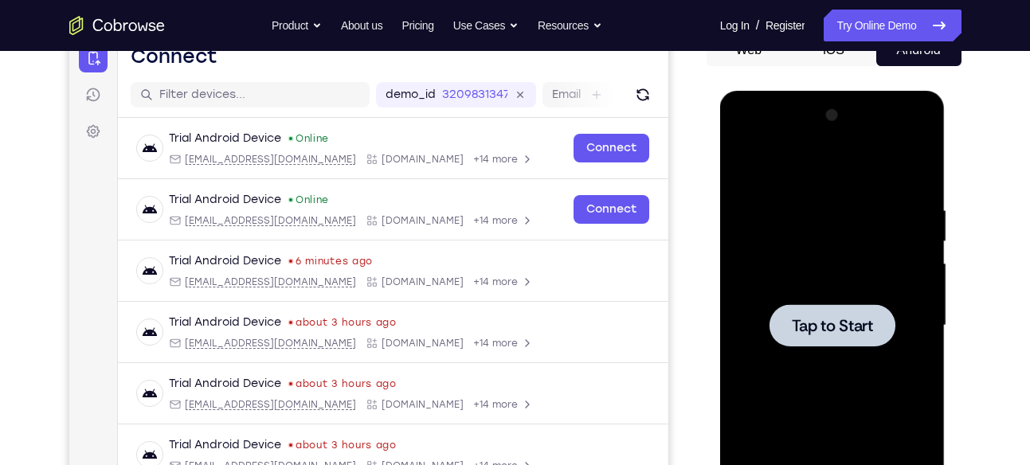
scroll to position [168, 0]
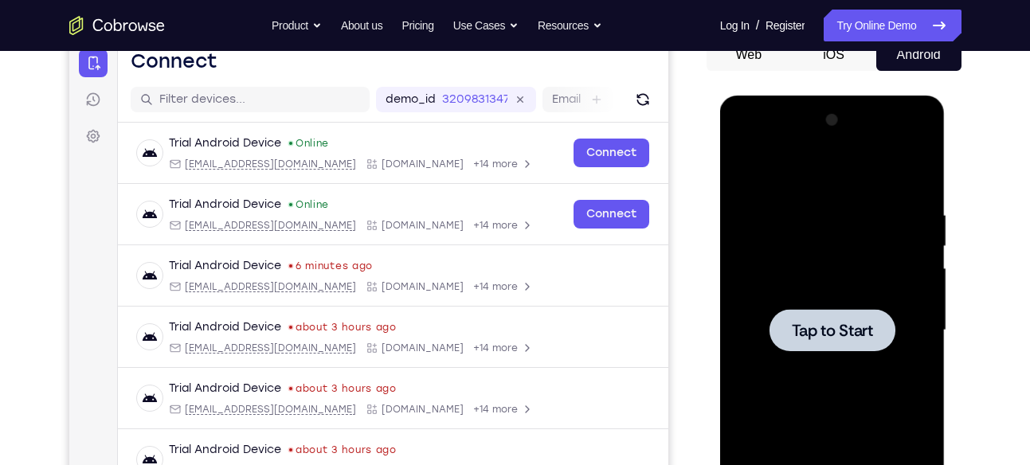
drag, startPoint x: 18, startPoint y: 16, endPoint x: 698, endPoint y: 100, distance: 685.5
click at [698, 100] on div "Your Support Agent Your Customer Web iOS Android" at bounding box center [515, 279] width 892 height 589
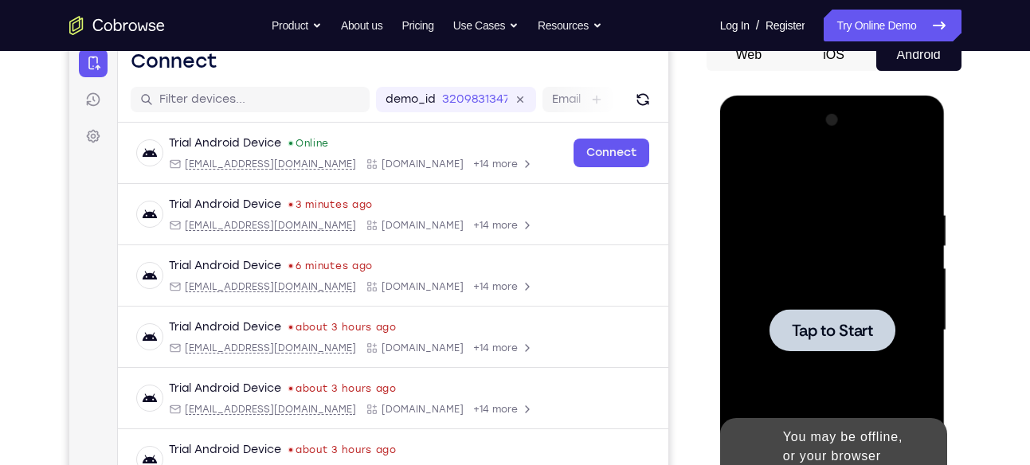
scroll to position [198, 0]
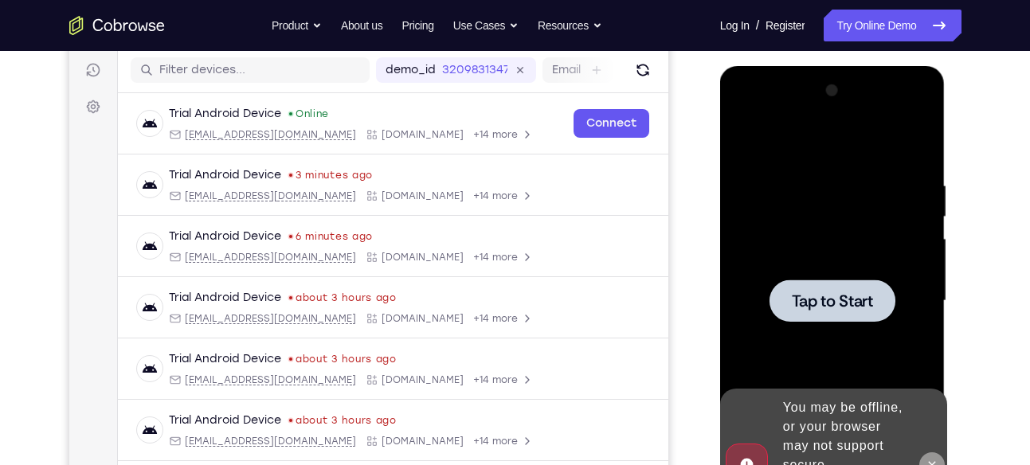
click at [930, 459] on icon at bounding box center [932, 465] width 13 height 13
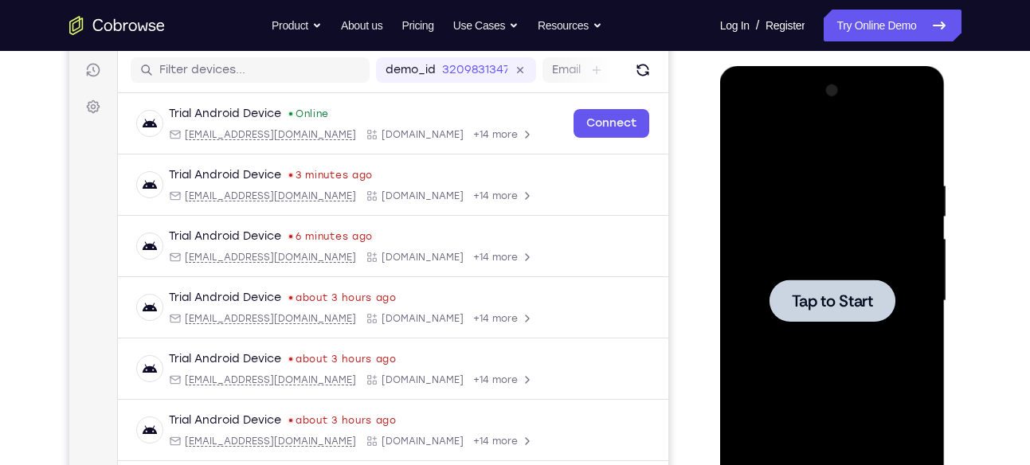
click at [840, 366] on div at bounding box center [832, 301] width 201 height 446
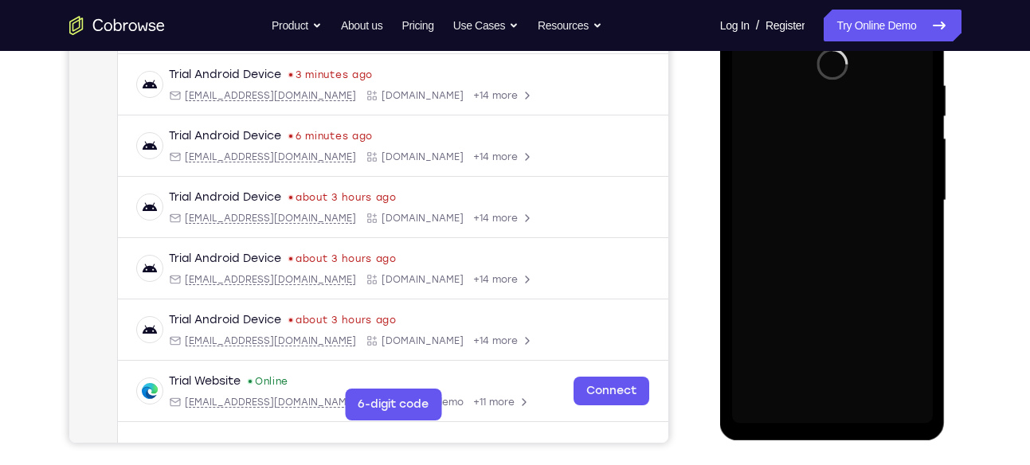
scroll to position [299, 0]
click at [840, 366] on div at bounding box center [832, 200] width 201 height 446
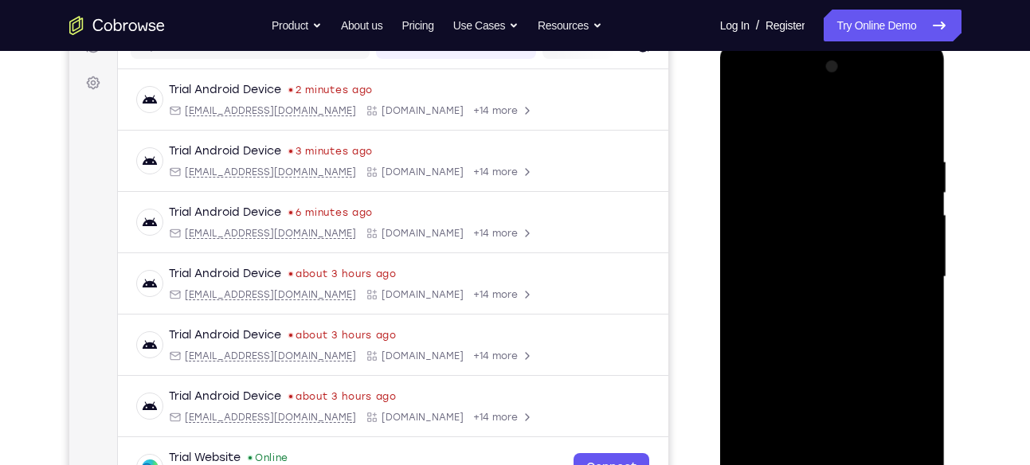
scroll to position [283, 0]
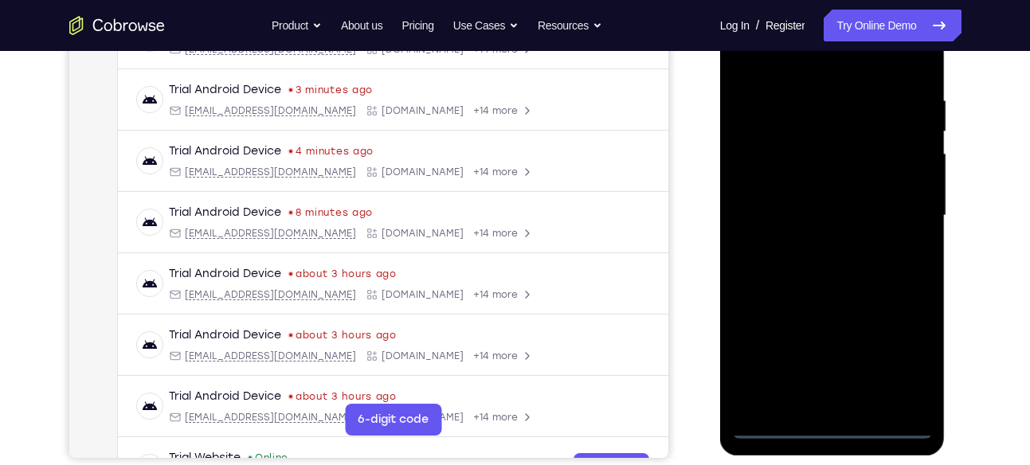
click at [826, 425] on div at bounding box center [832, 216] width 201 height 446
click at [904, 348] on div at bounding box center [832, 216] width 201 height 446
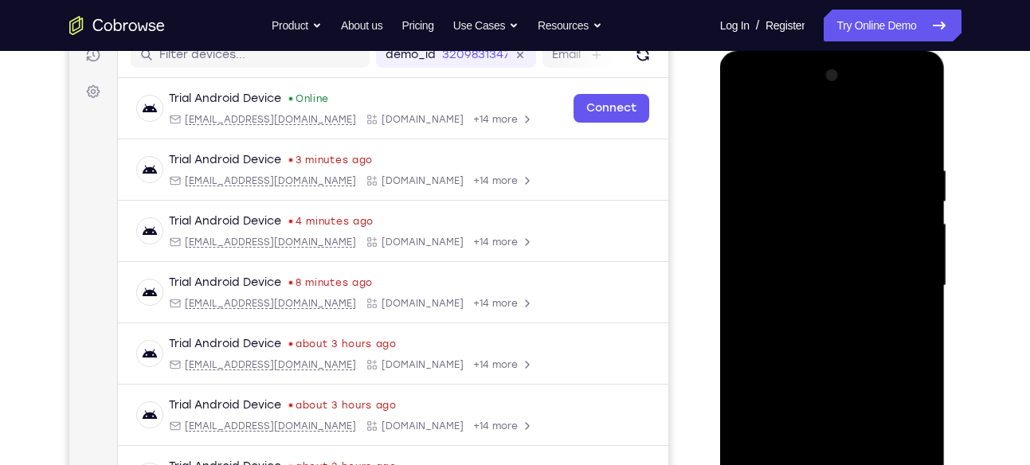
scroll to position [199, 0]
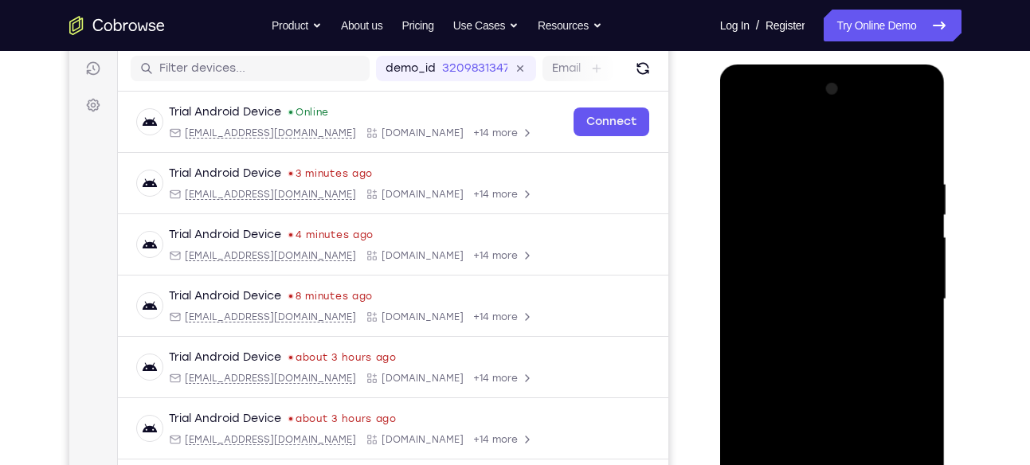
click at [754, 112] on div at bounding box center [832, 299] width 201 height 446
click at [902, 296] on div at bounding box center [832, 299] width 201 height 446
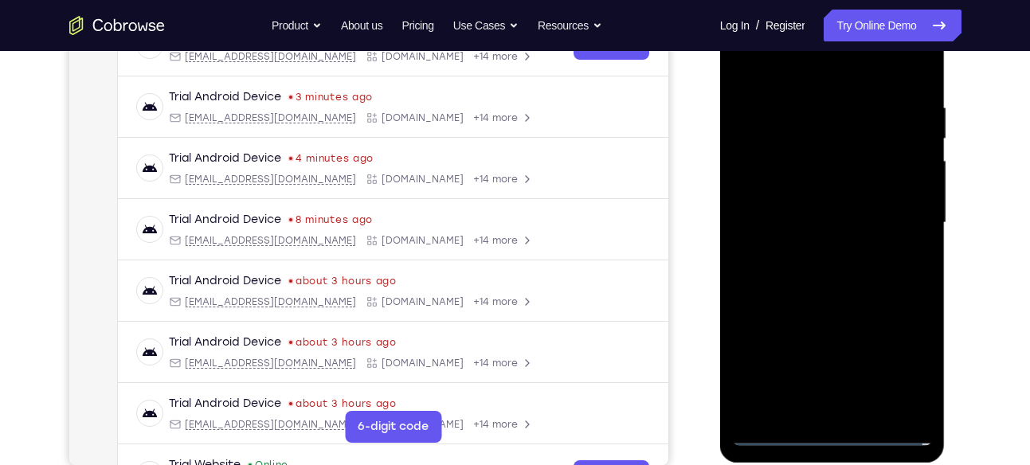
scroll to position [279, 0]
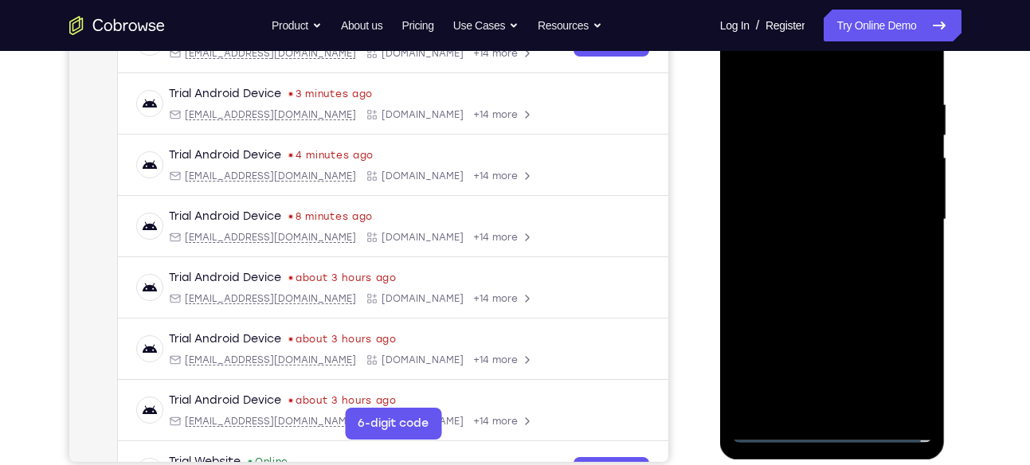
click at [812, 251] on div at bounding box center [832, 220] width 201 height 446
click at [816, 251] on div at bounding box center [832, 220] width 201 height 446
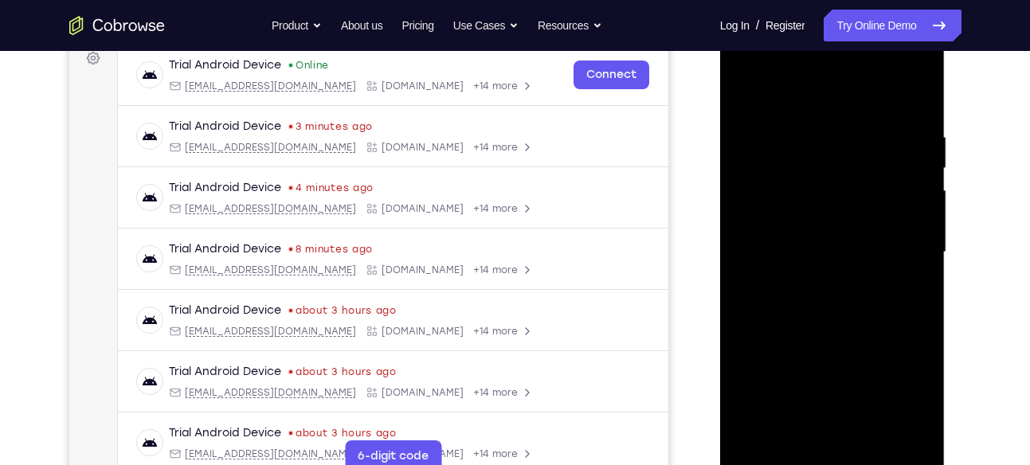
scroll to position [256, 0]
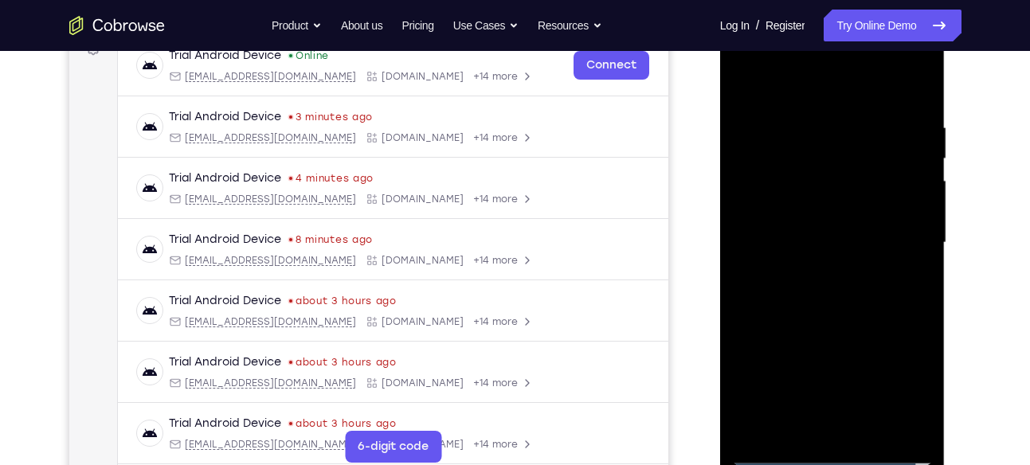
click at [808, 230] on div at bounding box center [832, 243] width 201 height 446
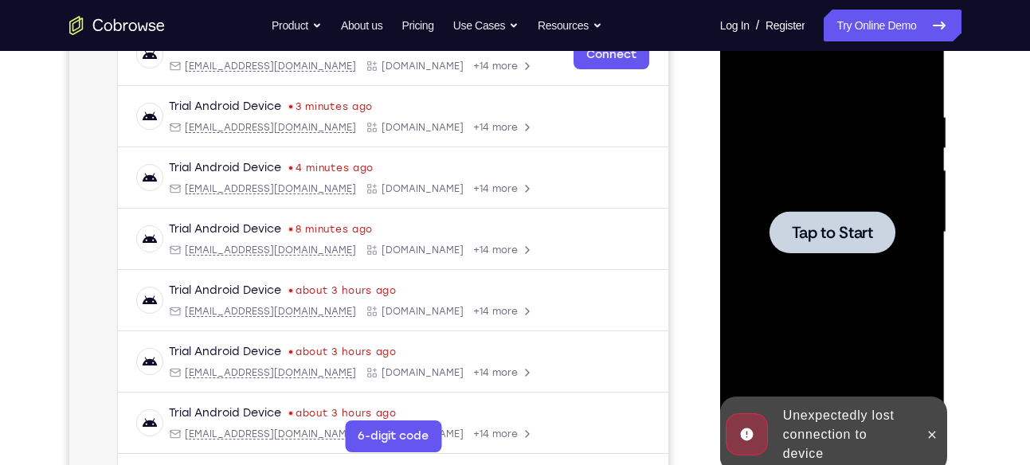
click at [932, 425] on button at bounding box center [931, 434] width 25 height 25
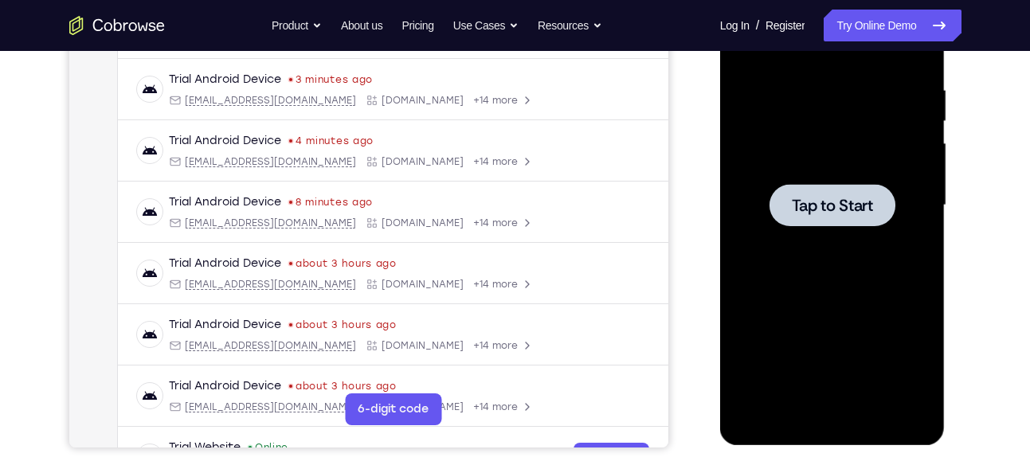
scroll to position [294, 0]
click at [846, 279] on div at bounding box center [832, 205] width 201 height 446
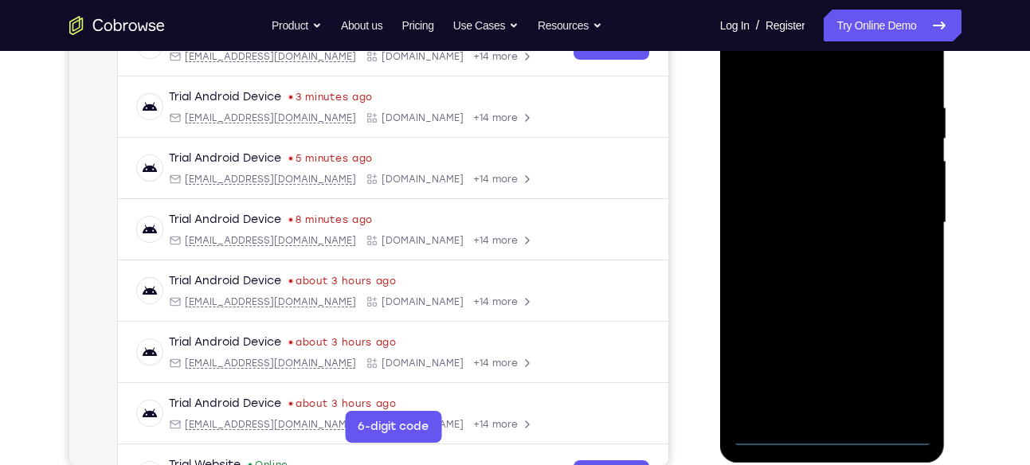
scroll to position [276, 0]
click at [836, 433] on div at bounding box center [832, 222] width 201 height 446
click at [906, 370] on div at bounding box center [832, 222] width 201 height 446
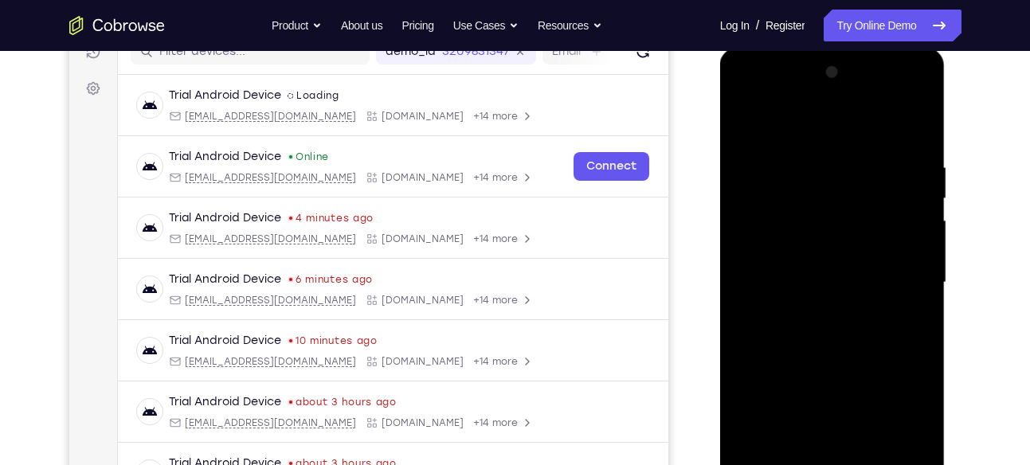
scroll to position [215, 0]
click at [764, 100] on div at bounding box center [832, 284] width 201 height 446
click at [901, 282] on div at bounding box center [832, 284] width 201 height 446
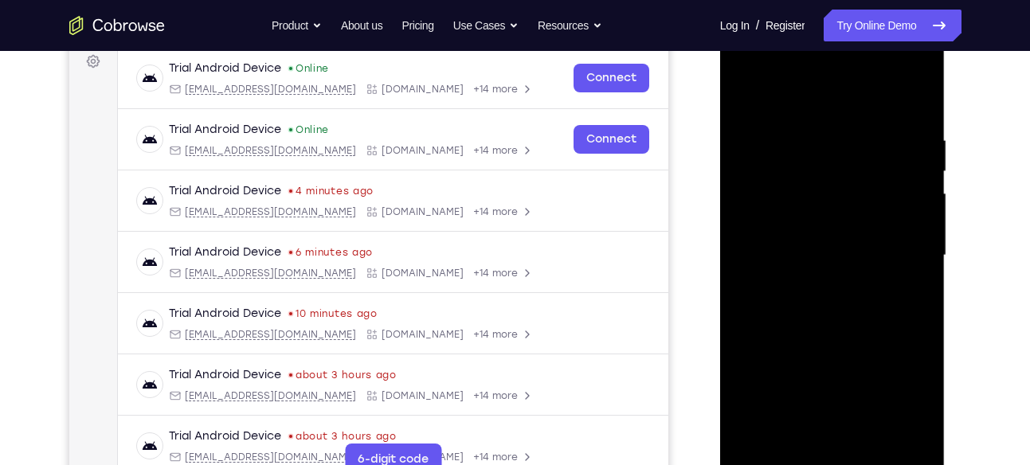
scroll to position [247, 0]
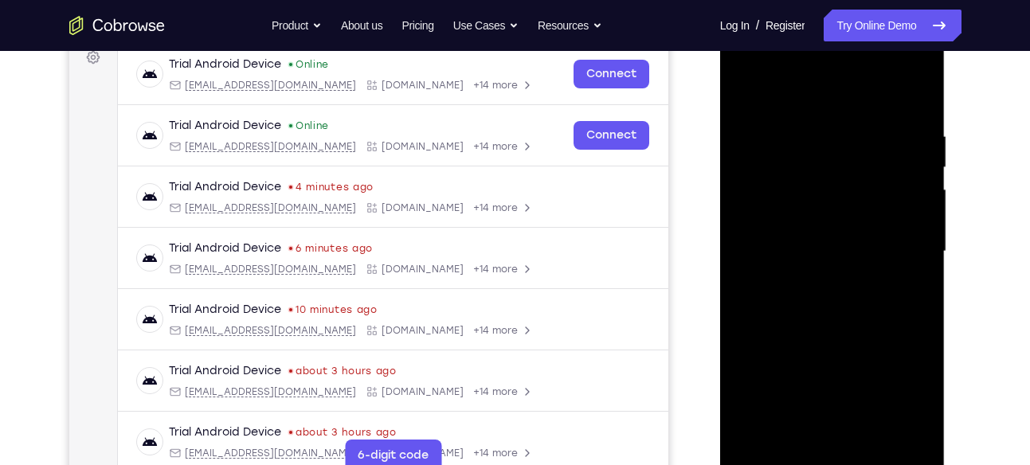
click at [812, 280] on div at bounding box center [832, 252] width 201 height 446
click at [809, 225] on div at bounding box center [832, 252] width 201 height 446
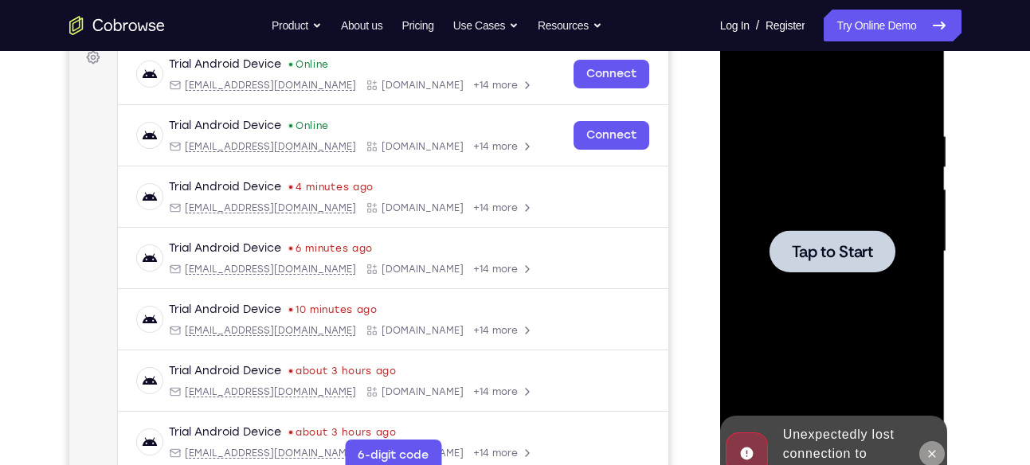
click at [938, 449] on icon at bounding box center [932, 454] width 13 height 13
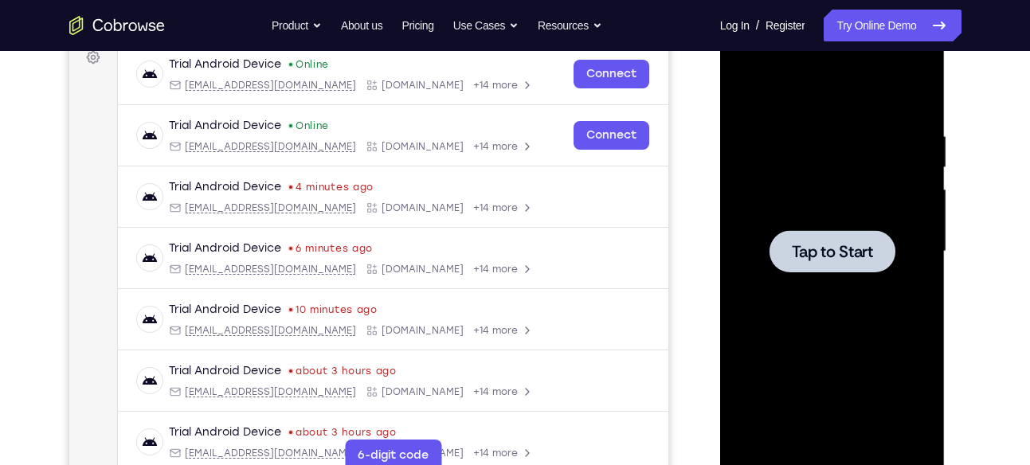
click at [835, 255] on span "Tap to Start" at bounding box center [832, 252] width 81 height 16
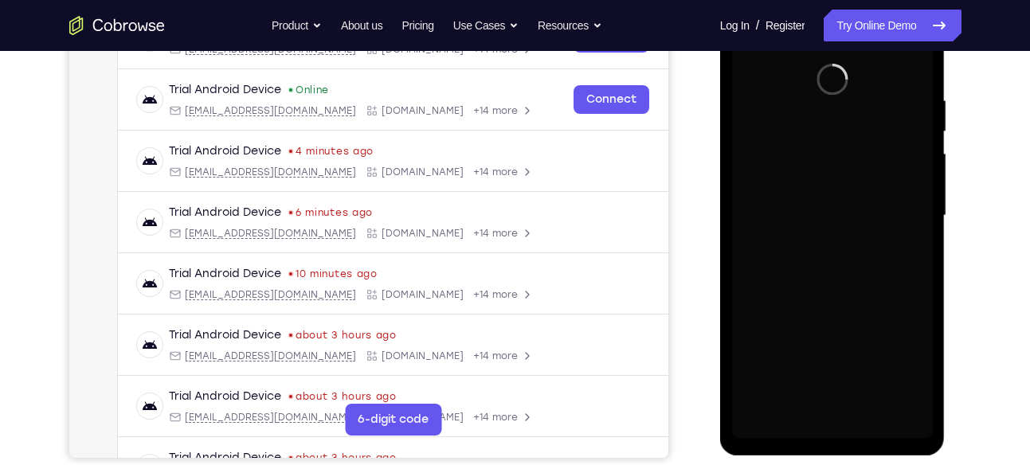
scroll to position [284, 0]
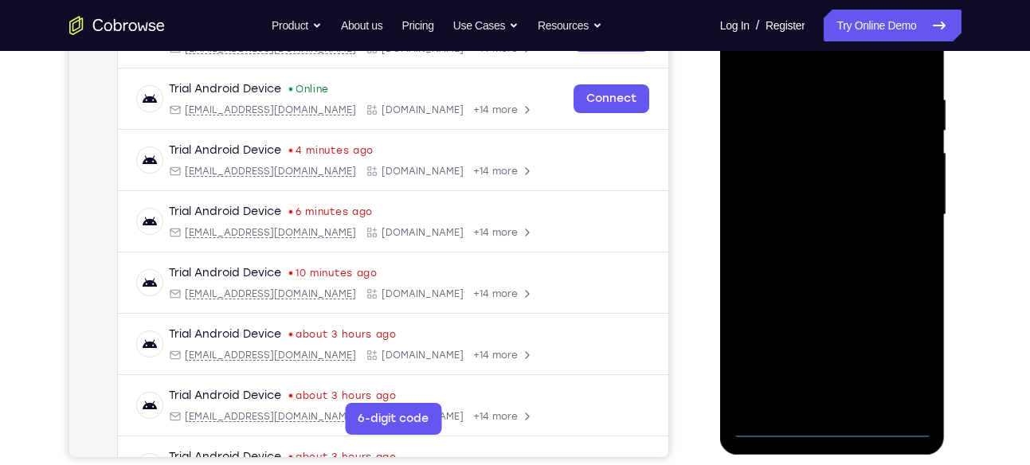
click at [828, 424] on div at bounding box center [832, 215] width 201 height 446
click at [832, 431] on div at bounding box center [832, 215] width 201 height 446
click at [906, 353] on div at bounding box center [832, 215] width 201 height 446
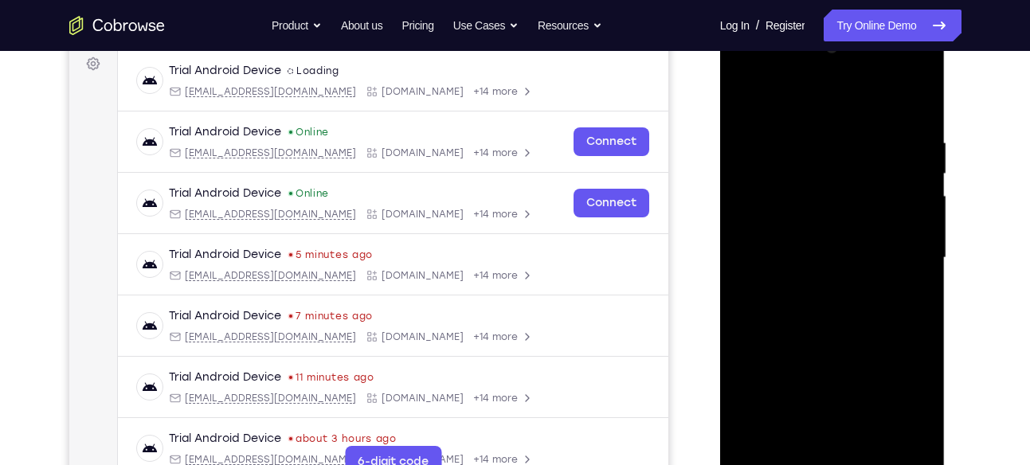
scroll to position [241, 0]
click at [903, 397] on div at bounding box center [832, 257] width 201 height 446
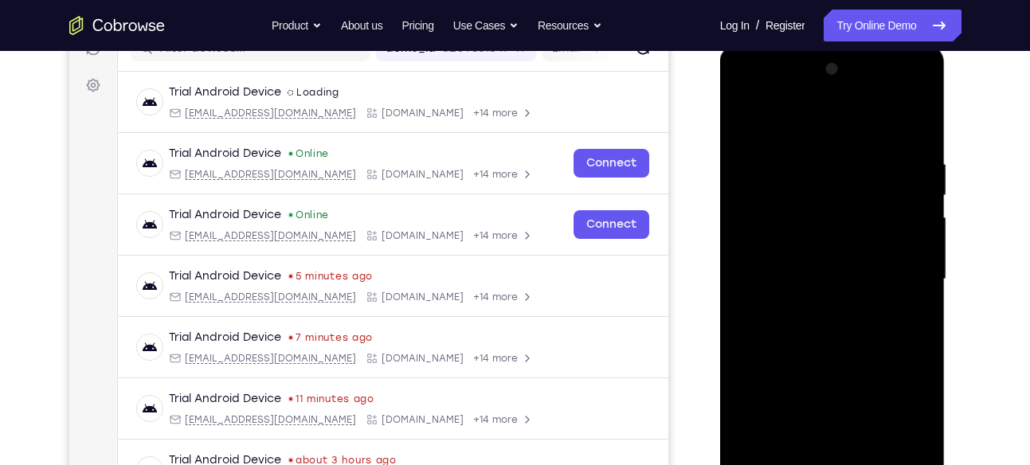
scroll to position [224, 0]
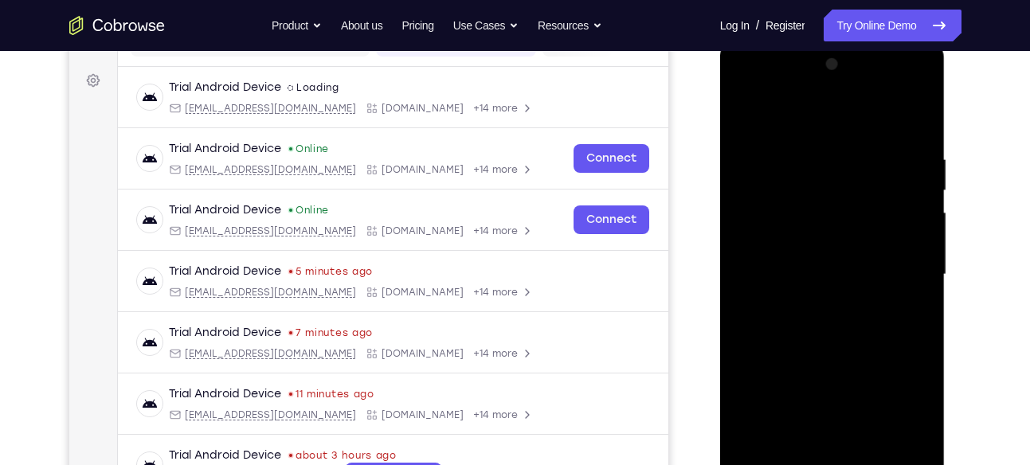
click at [906, 413] on div at bounding box center [832, 275] width 201 height 446
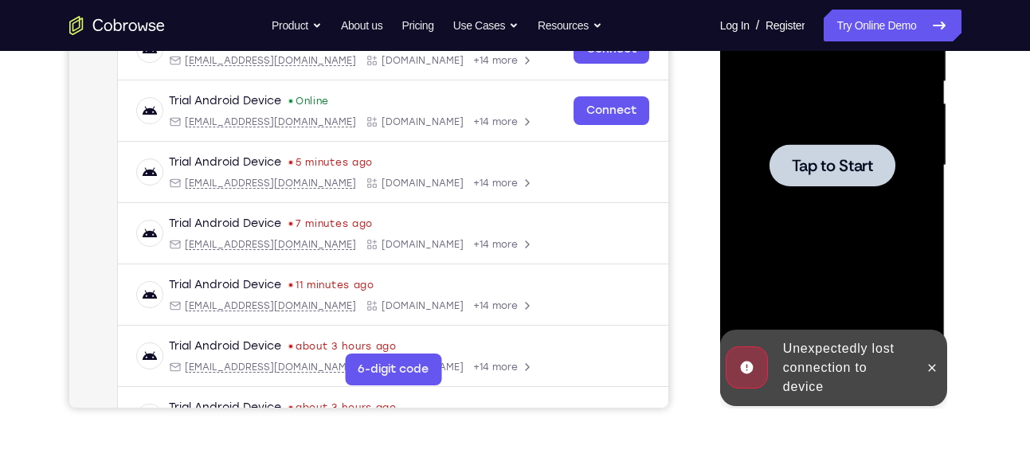
scroll to position [335, 0]
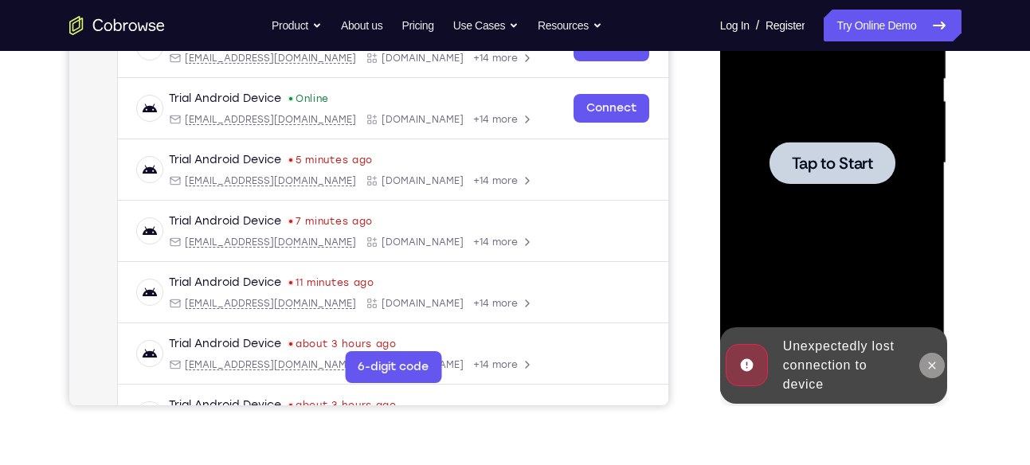
click at [929, 366] on icon at bounding box center [932, 365] width 13 height 13
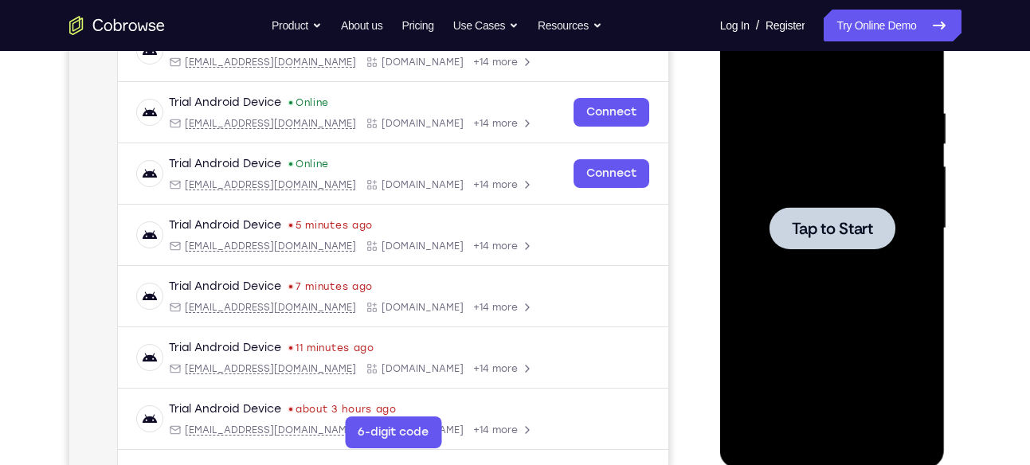
click at [834, 305] on div at bounding box center [832, 229] width 201 height 446
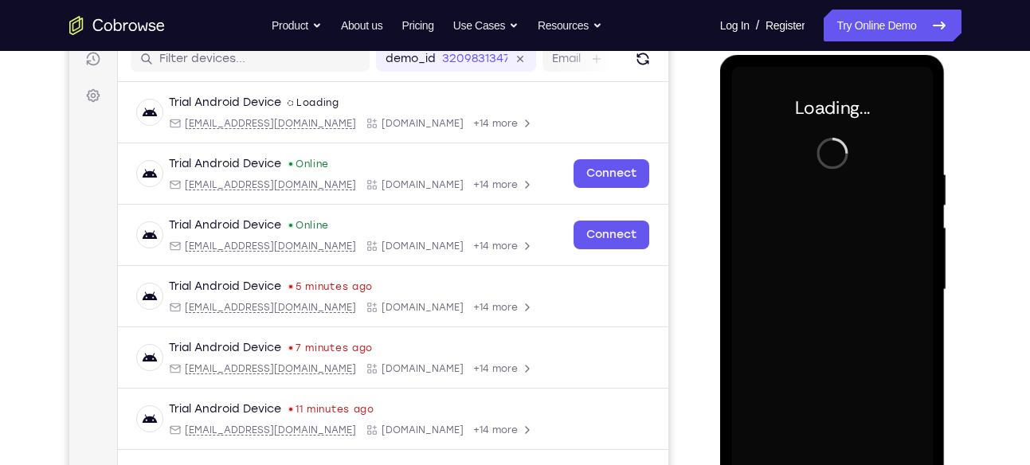
scroll to position [212, 0]
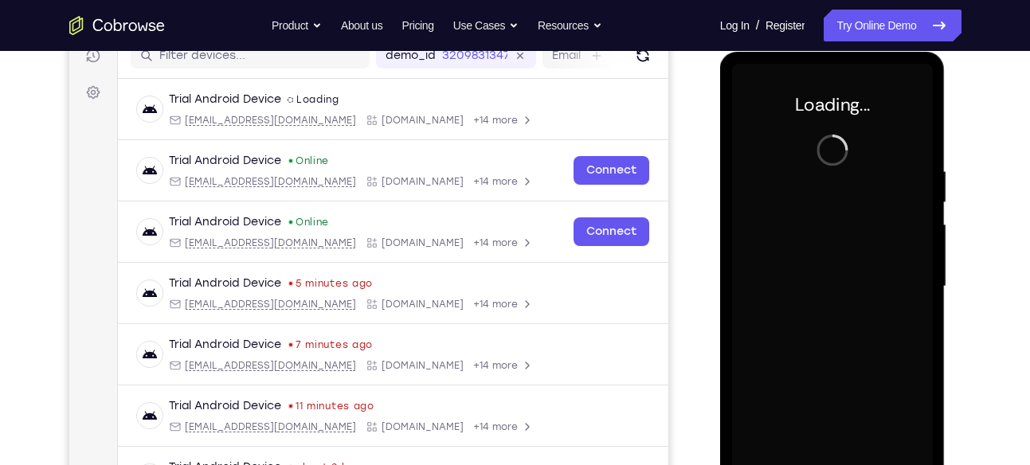
click at [845, 209] on div at bounding box center [832, 287] width 201 height 446
click at [883, 36] on link "Try Online Demo" at bounding box center [892, 26] width 137 height 32
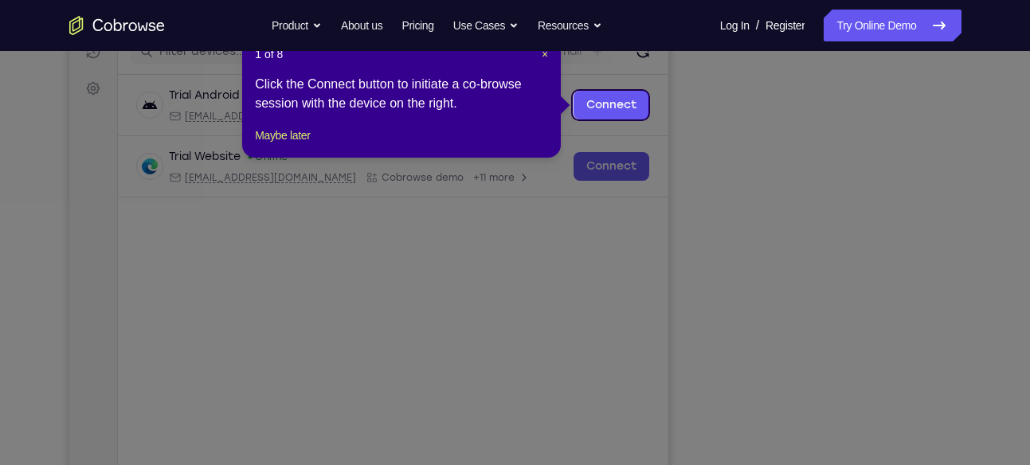
scroll to position [214, 0]
click at [546, 60] on span "×" at bounding box center [545, 55] width 6 height 13
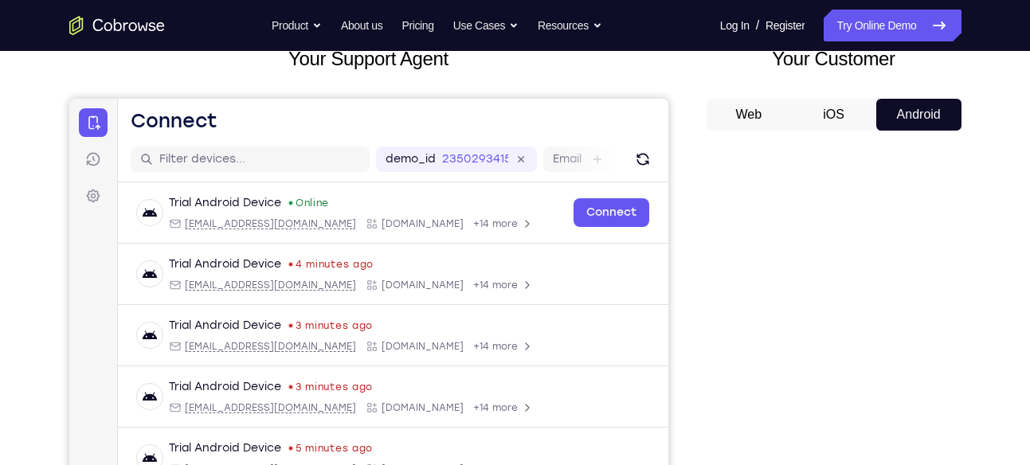
scroll to position [107, 0]
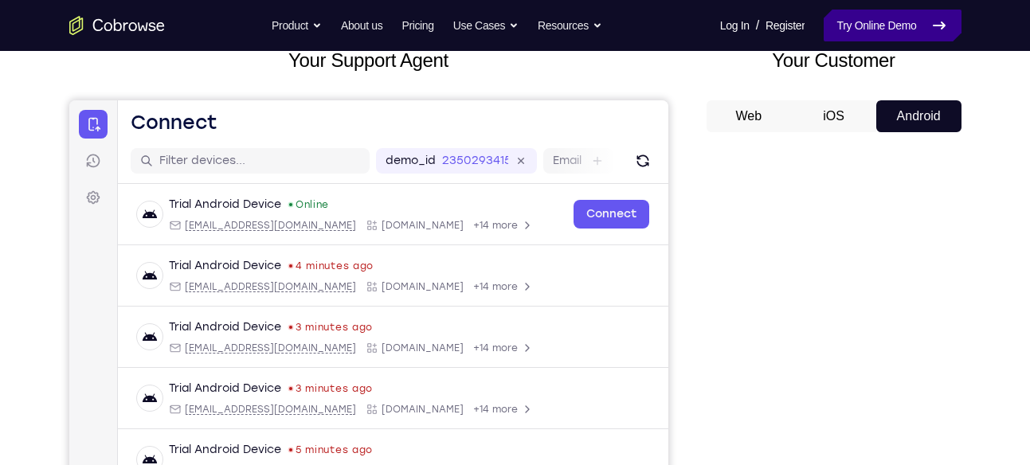
click at [855, 22] on link "Try Online Demo" at bounding box center [892, 26] width 137 height 32
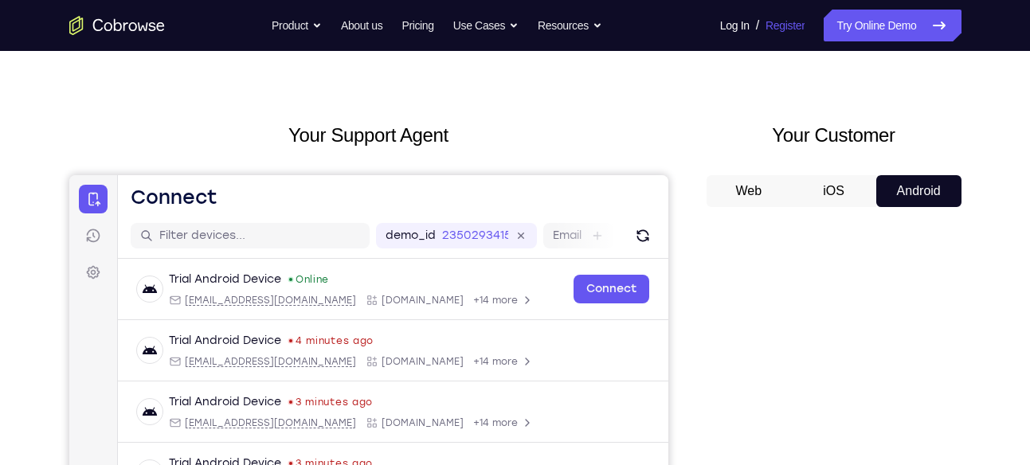
scroll to position [0, 0]
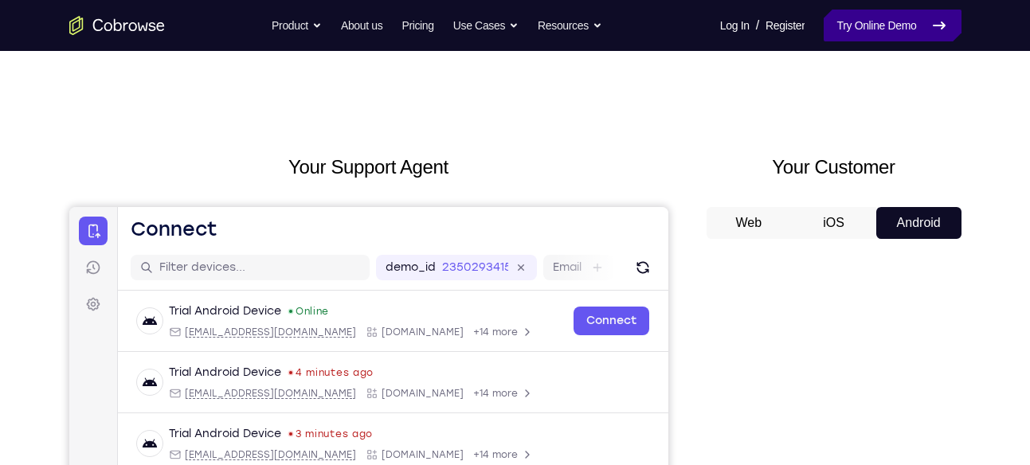
click at [883, 27] on link "Try Online Demo" at bounding box center [892, 26] width 137 height 32
click at [746, 207] on button "Web" at bounding box center [749, 223] width 85 height 32
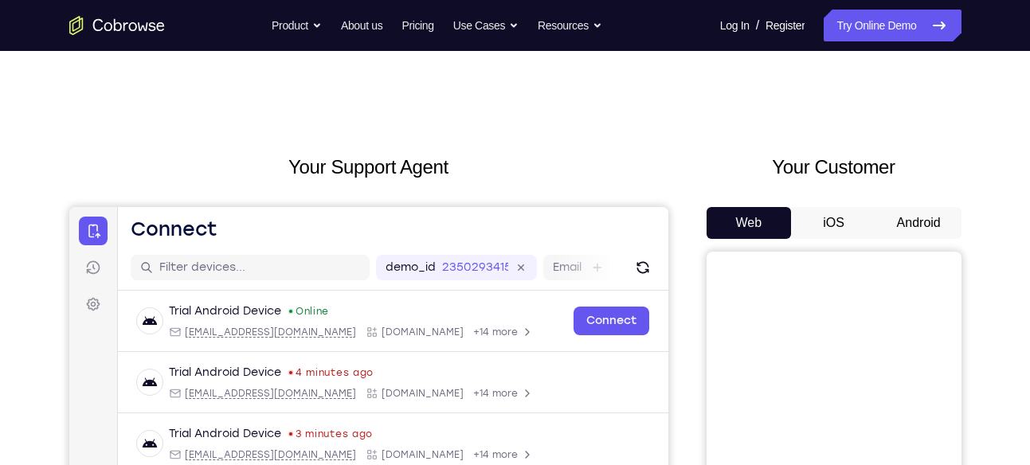
click at [891, 212] on button "Android" at bounding box center [918, 223] width 85 height 32
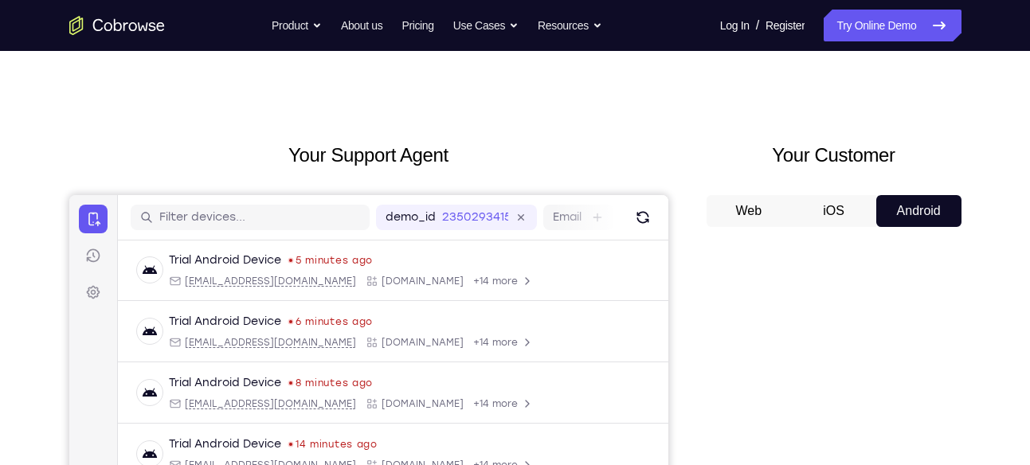
scroll to position [10, 0]
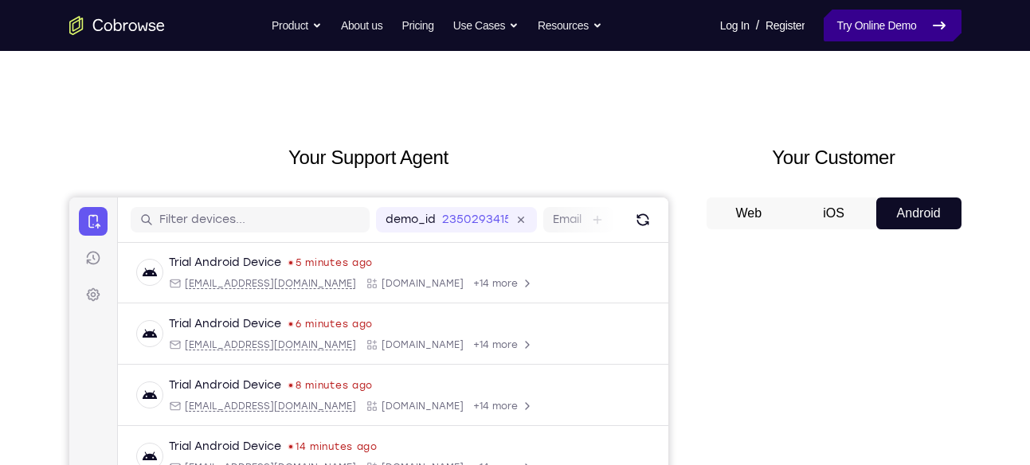
click at [868, 32] on link "Try Online Demo" at bounding box center [892, 26] width 137 height 32
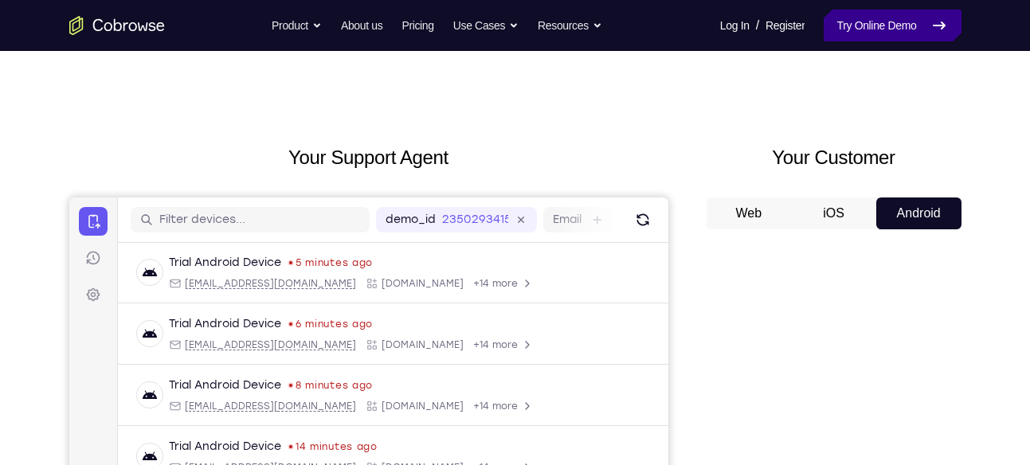
click at [868, 32] on link "Try Online Demo" at bounding box center [892, 26] width 137 height 32
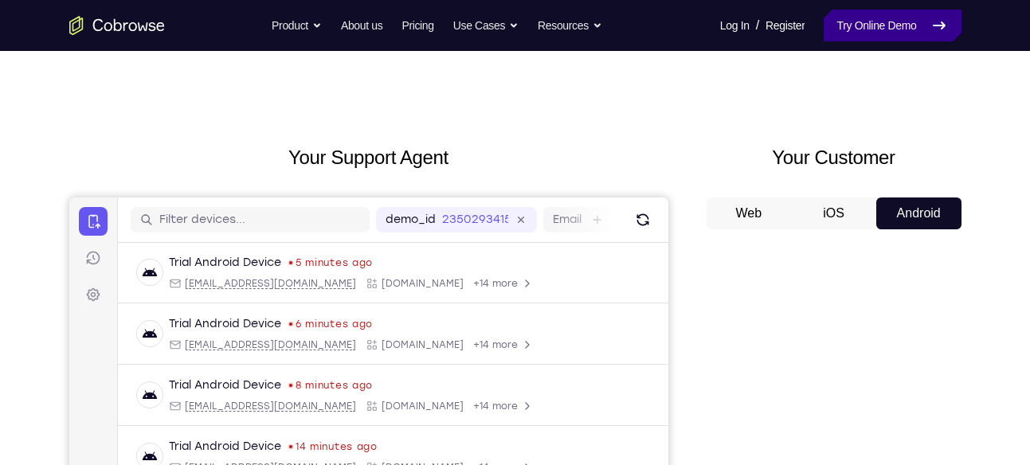
click at [868, 32] on link "Try Online Demo" at bounding box center [892, 26] width 137 height 32
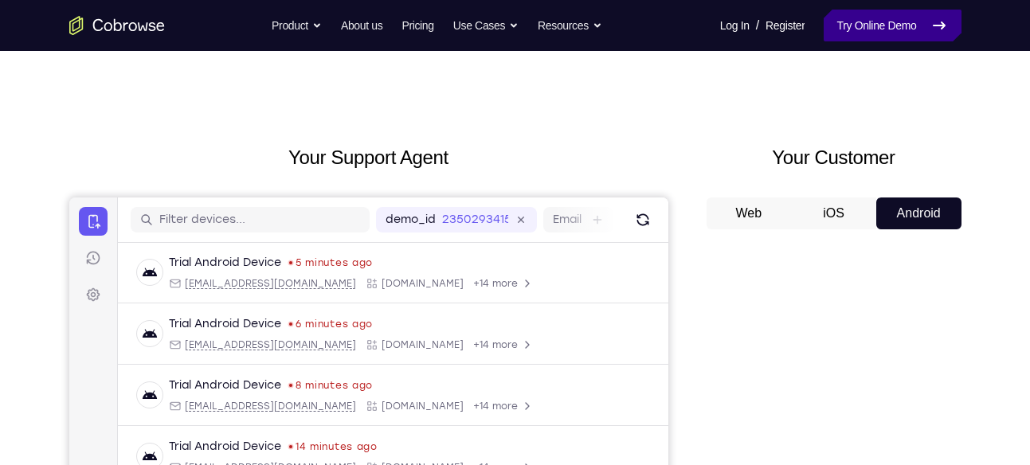
click at [868, 32] on link "Try Online Demo" at bounding box center [892, 26] width 137 height 32
click at [850, 22] on link "Try Online Demo" at bounding box center [892, 26] width 137 height 32
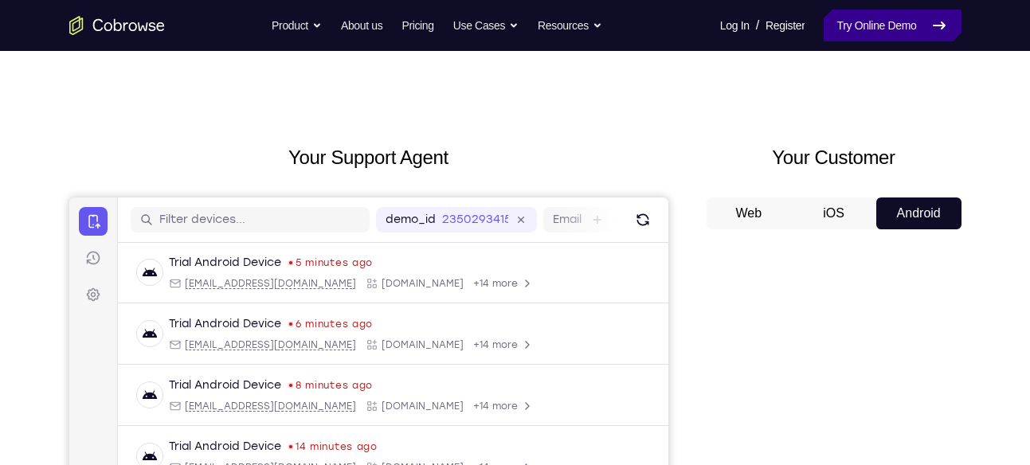
click at [850, 22] on link "Try Online Demo" at bounding box center [892, 26] width 137 height 32
click at [832, 218] on button "iOS" at bounding box center [833, 214] width 85 height 32
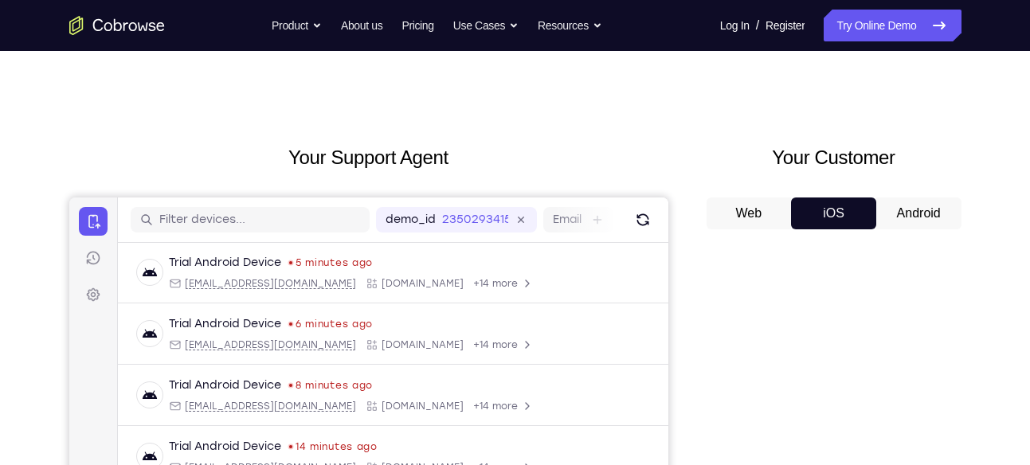
drag, startPoint x: 877, startPoint y: 219, endPoint x: 870, endPoint y: 49, distance: 170.6
click at [862, 33] on link "Try Online Demo" at bounding box center [892, 26] width 137 height 32
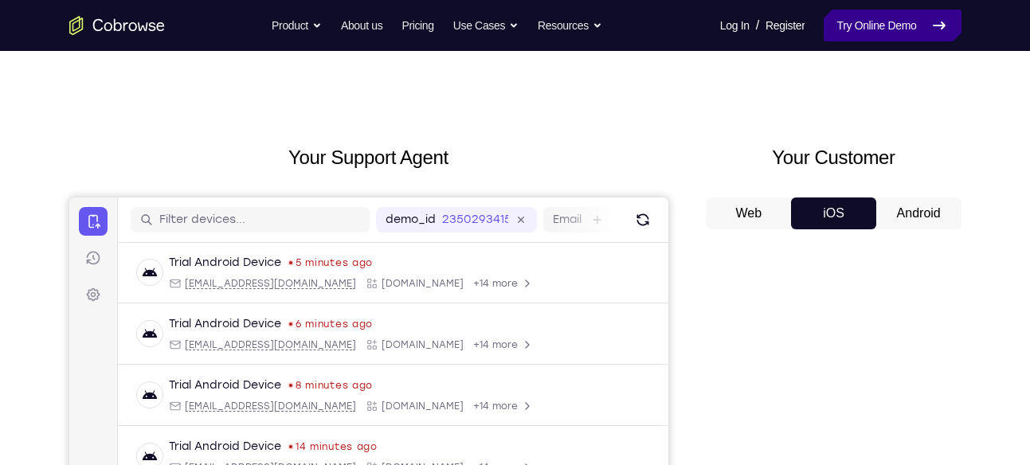
click at [862, 33] on link "Try Online Demo" at bounding box center [892, 26] width 137 height 32
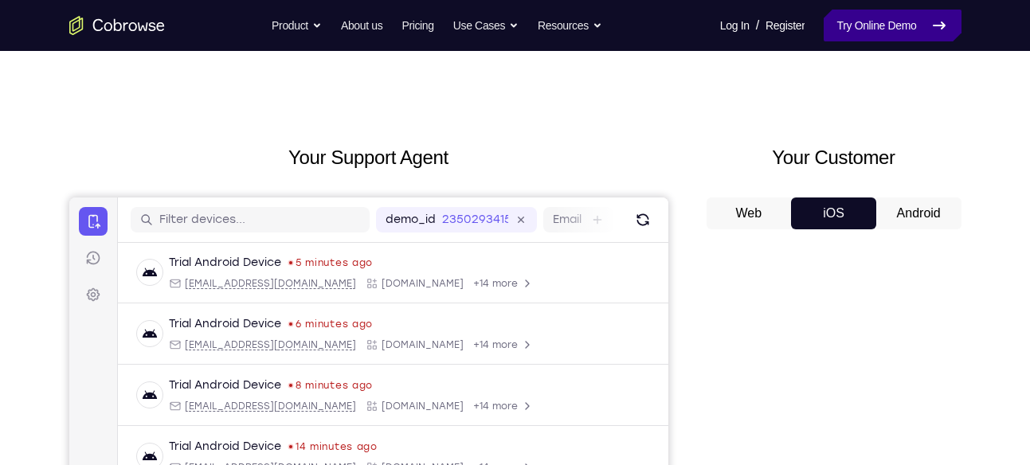
click at [862, 33] on link "Try Online Demo" at bounding box center [892, 26] width 137 height 32
click at [895, 226] on button "Android" at bounding box center [918, 214] width 85 height 32
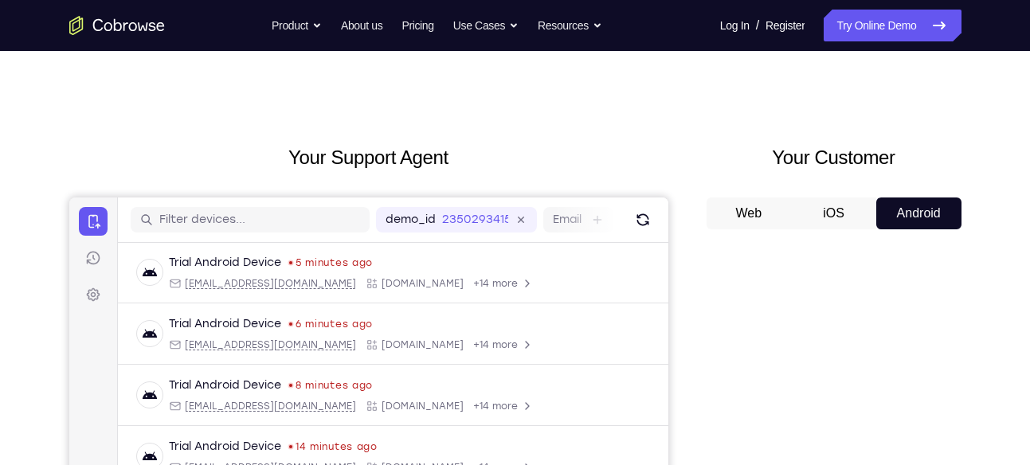
click at [782, 207] on button "Web" at bounding box center [749, 214] width 85 height 32
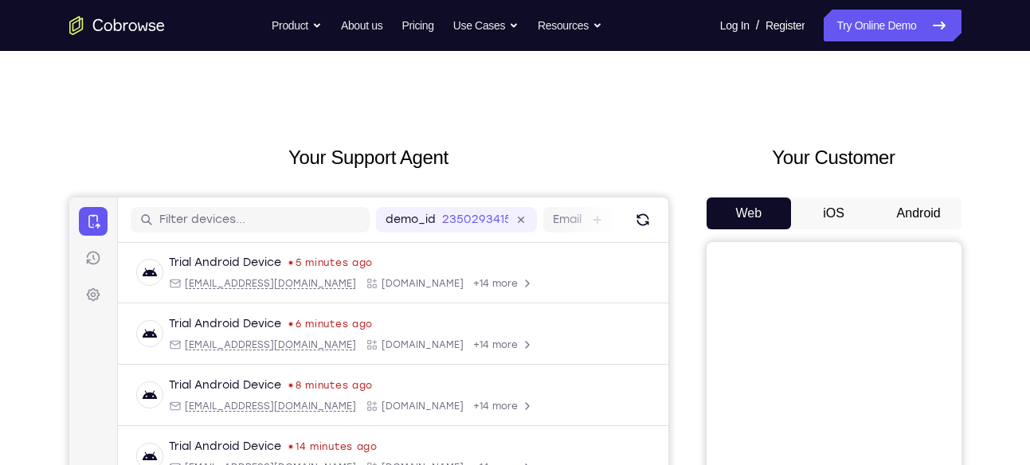
click at [818, 207] on button "iOS" at bounding box center [833, 214] width 85 height 32
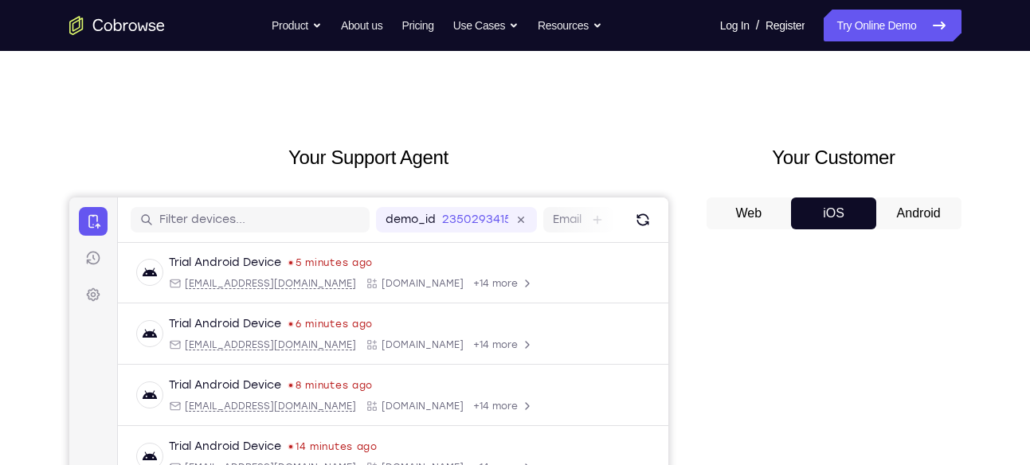
click at [897, 204] on button "Android" at bounding box center [918, 214] width 85 height 32
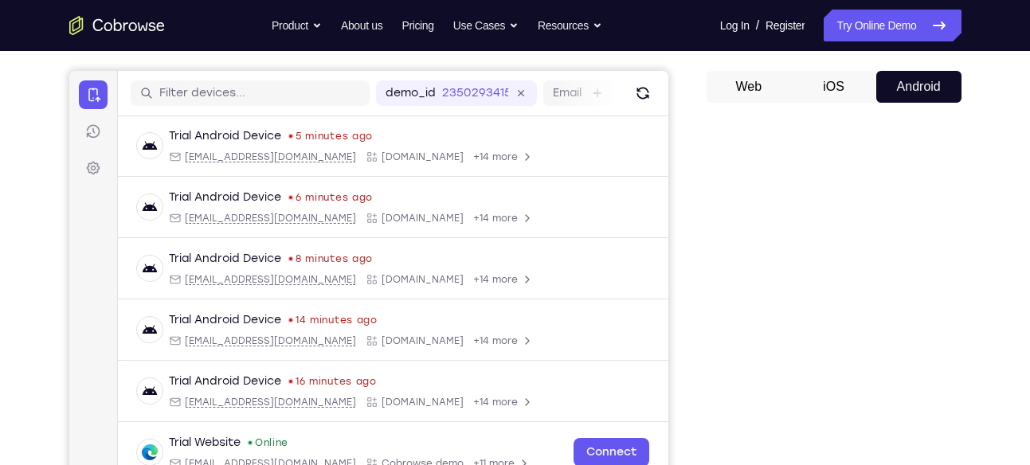
scroll to position [139, 0]
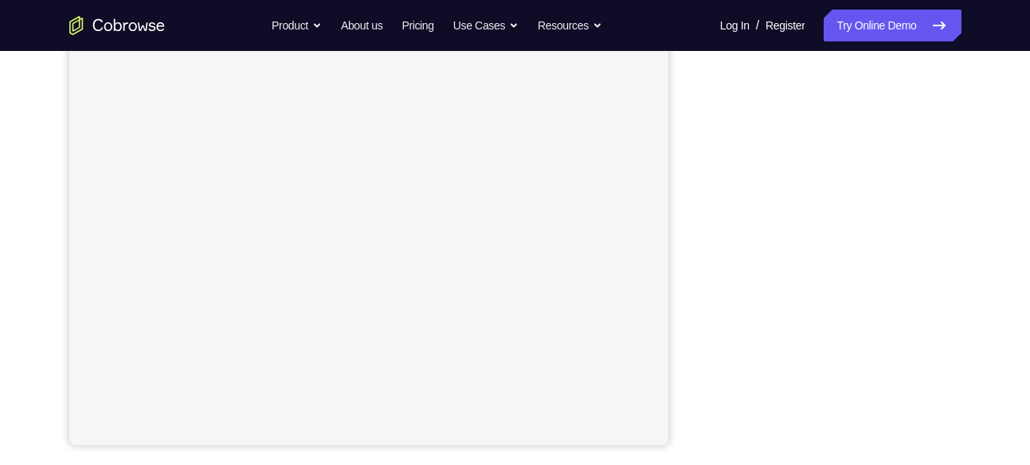
scroll to position [299, 0]
